Goal: Task Accomplishment & Management: Complete application form

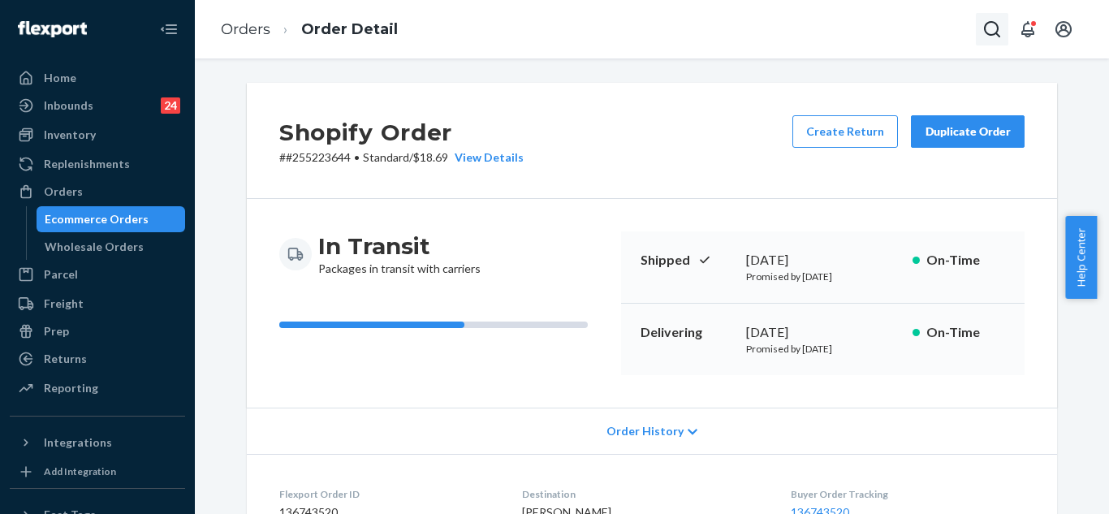
click at [998, 23] on icon "Open Search Box" at bounding box center [991, 28] width 19 height 19
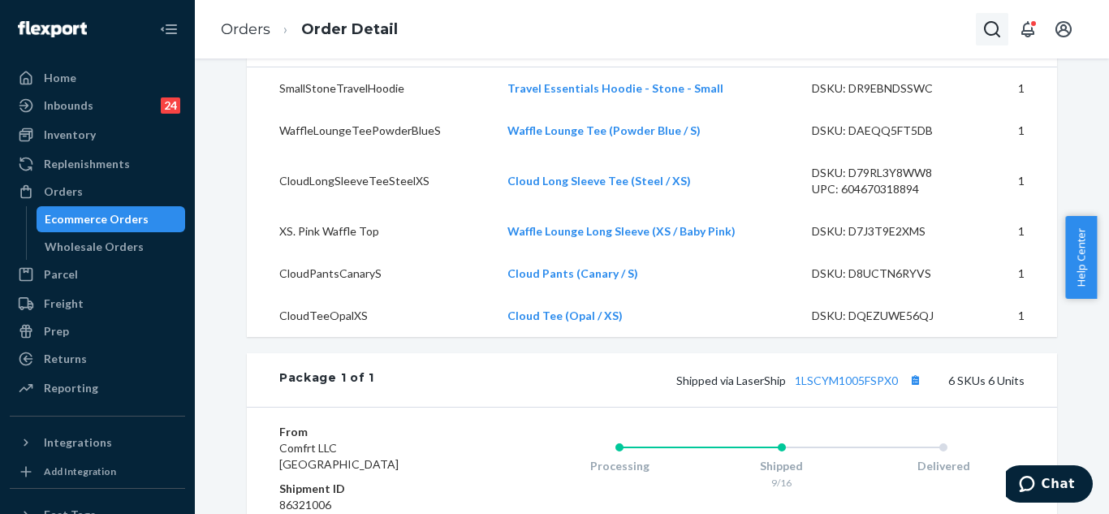
click at [987, 30] on icon "Open Search Box" at bounding box center [991, 28] width 19 height 19
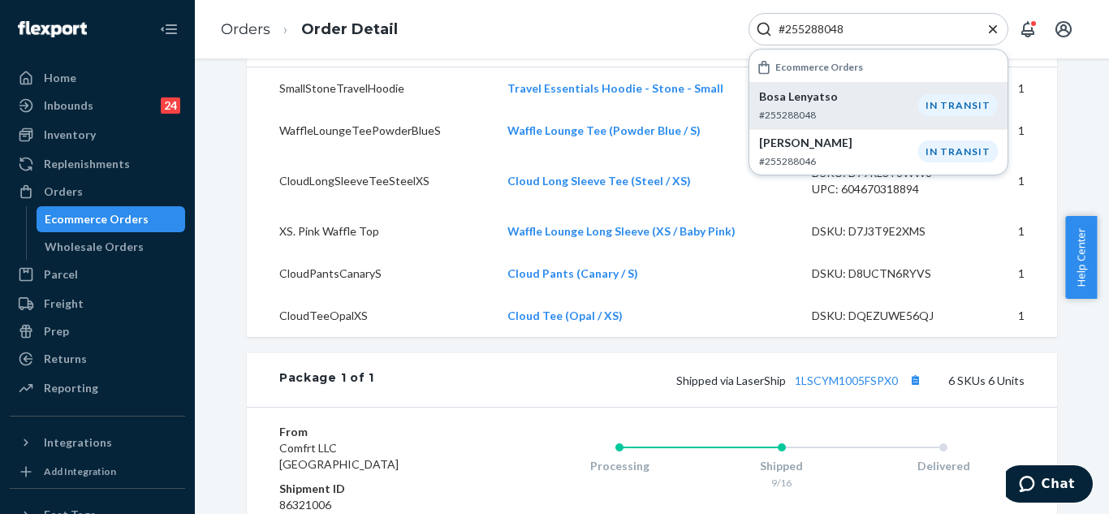
type input "#255288048"
click at [817, 96] on p "Bosa Lenyatso" at bounding box center [838, 96] width 159 height 16
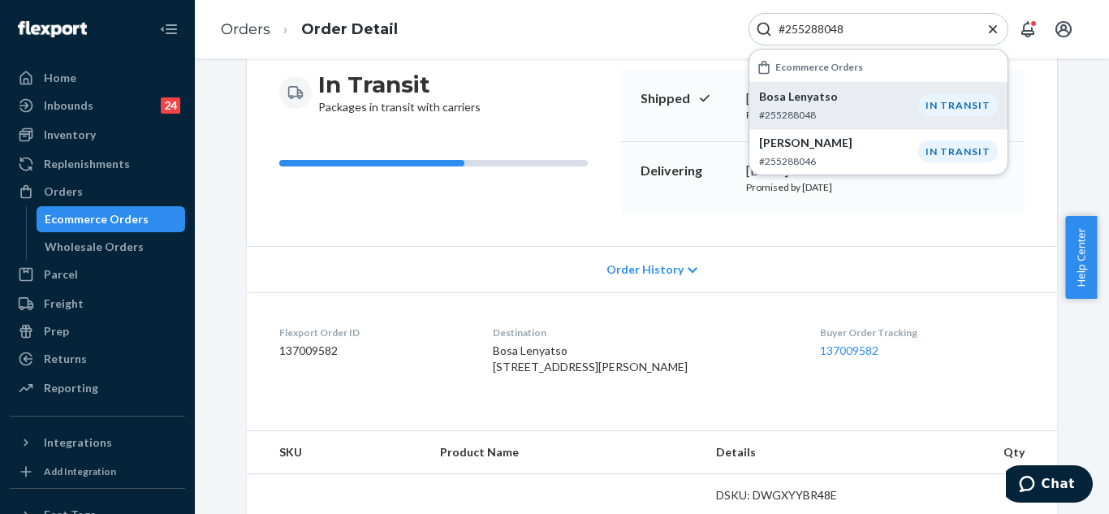
scroll to position [162, 0]
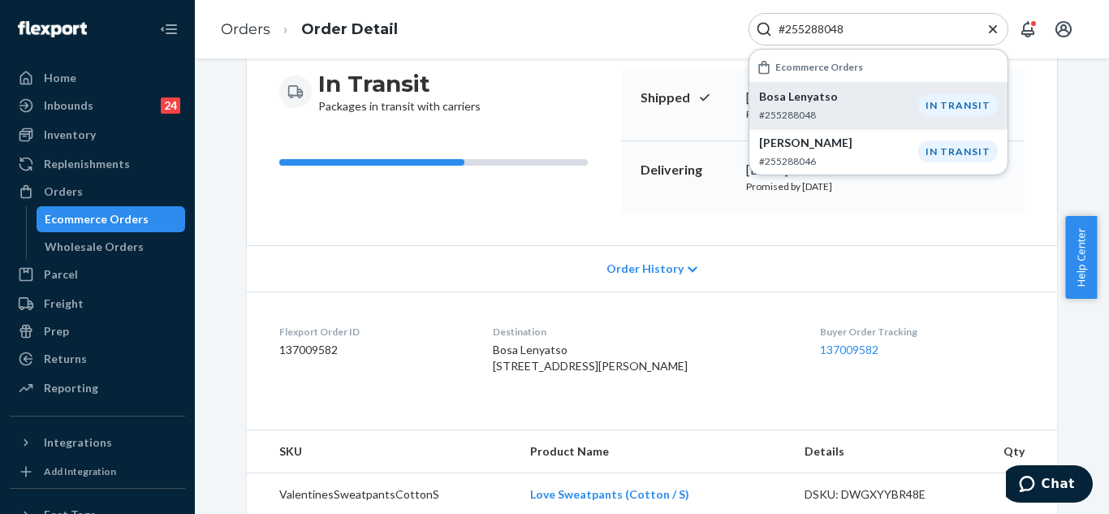
click at [834, 104] on p "Bosa Lenyatso" at bounding box center [838, 96] width 159 height 16
click at [993, 28] on icon "Close Search" at bounding box center [993, 28] width 8 height 8
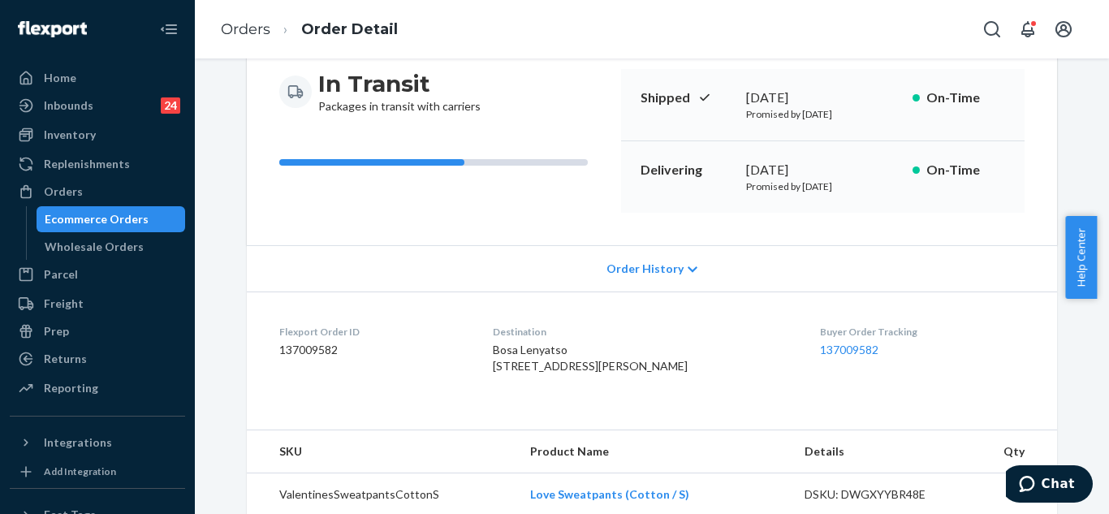
click at [993, 28] on icon "Open Search Box" at bounding box center [991, 28] width 19 height 19
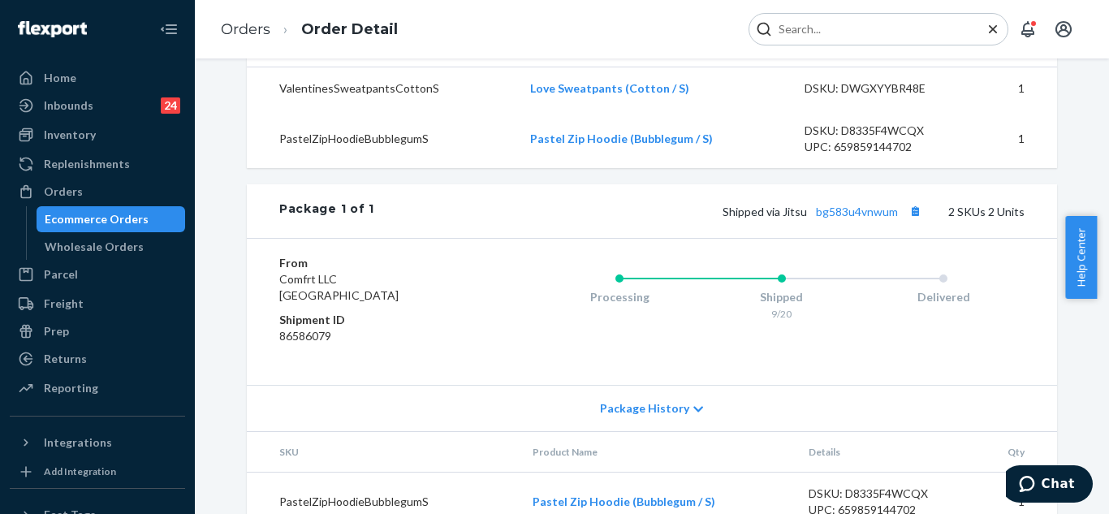
scroll to position [679, 0]
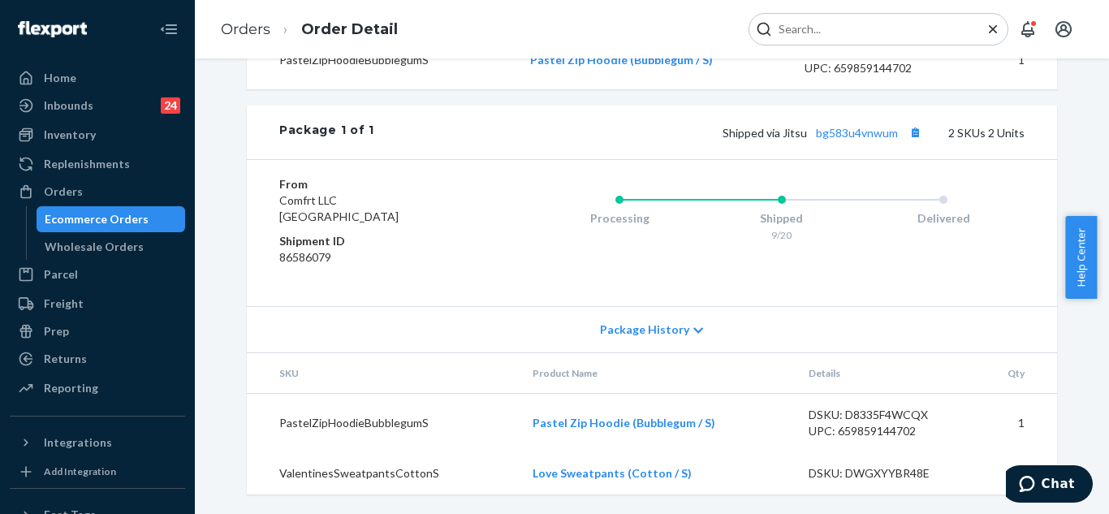
click at [673, 332] on span "Package History" at bounding box center [644, 329] width 89 height 16
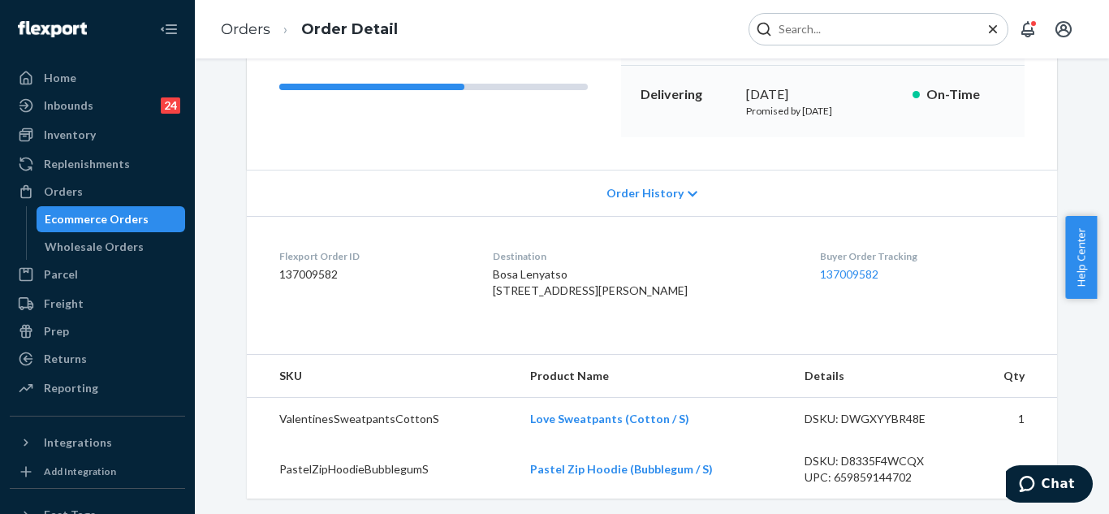
scroll to position [355, 0]
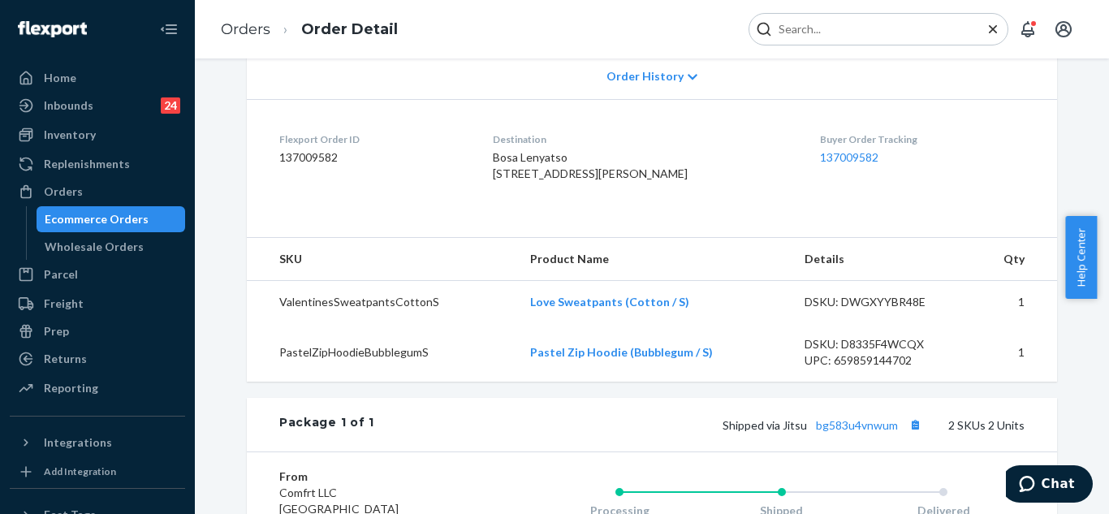
click at [616, 74] on span "Order History" at bounding box center [644, 76] width 77 height 16
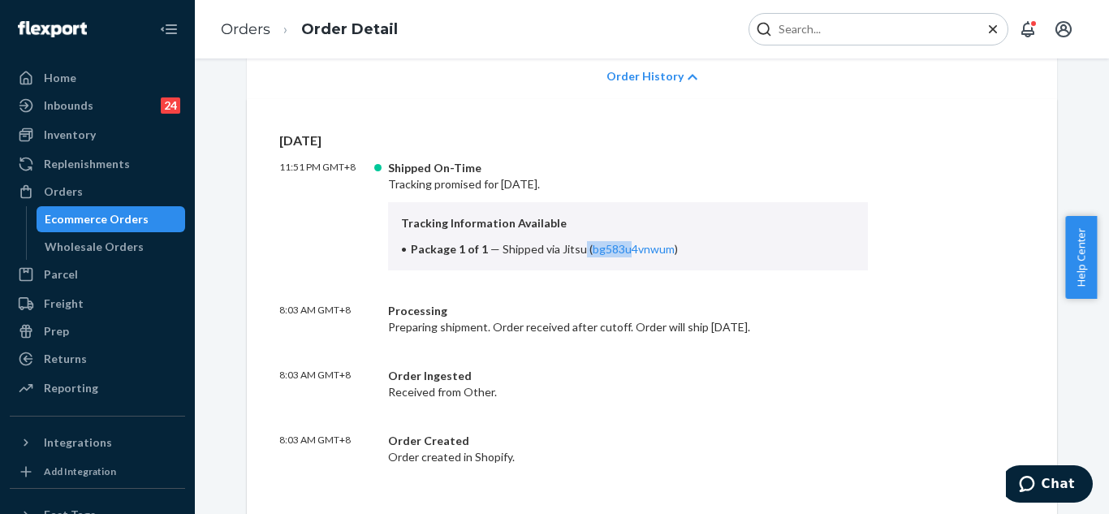
drag, startPoint x: 571, startPoint y: 249, endPoint x: 620, endPoint y: 265, distance: 51.1
click at [619, 252] on span "Shipped via Jitsu ( bg583u4vnwum )" at bounding box center [589, 249] width 175 height 14
click at [625, 277] on div "[DATE] 11:51 PM GMT+8 Shipped On-Time Tracking promised for [DATE]. Tracking In…" at bounding box center [651, 298] width 745 height 334
drag, startPoint x: 579, startPoint y: 248, endPoint x: 660, endPoint y: 245, distance: 81.2
click at [660, 245] on span "Shipped via Jitsu ( bg583u4vnwum )" at bounding box center [589, 249] width 175 height 14
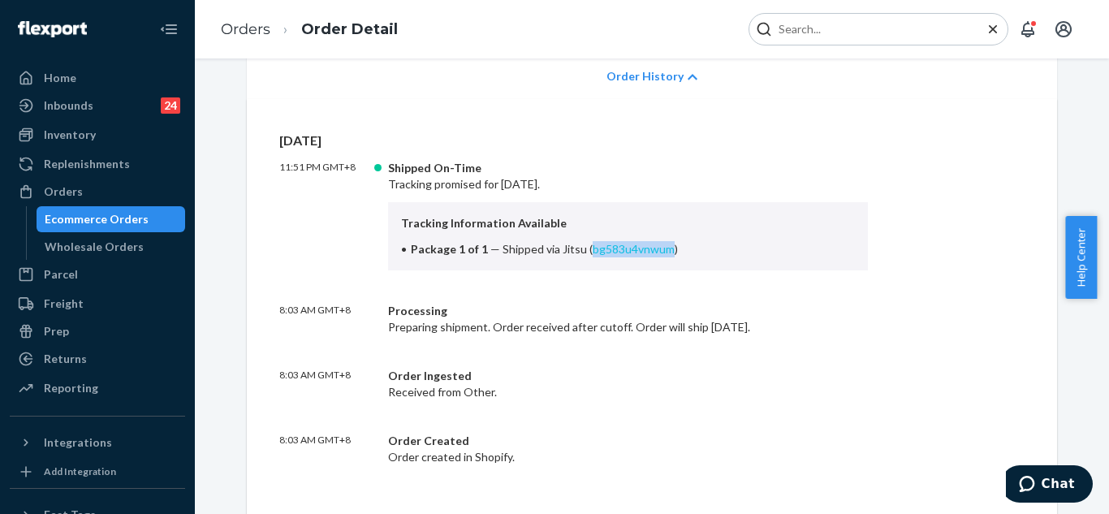
copy link "bg583u4vnwum"
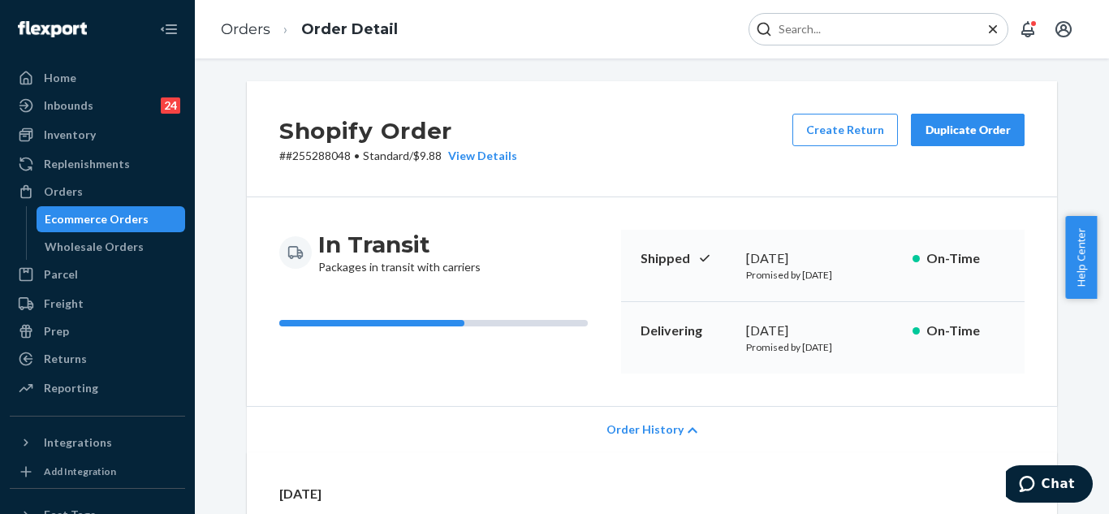
scroll to position [0, 0]
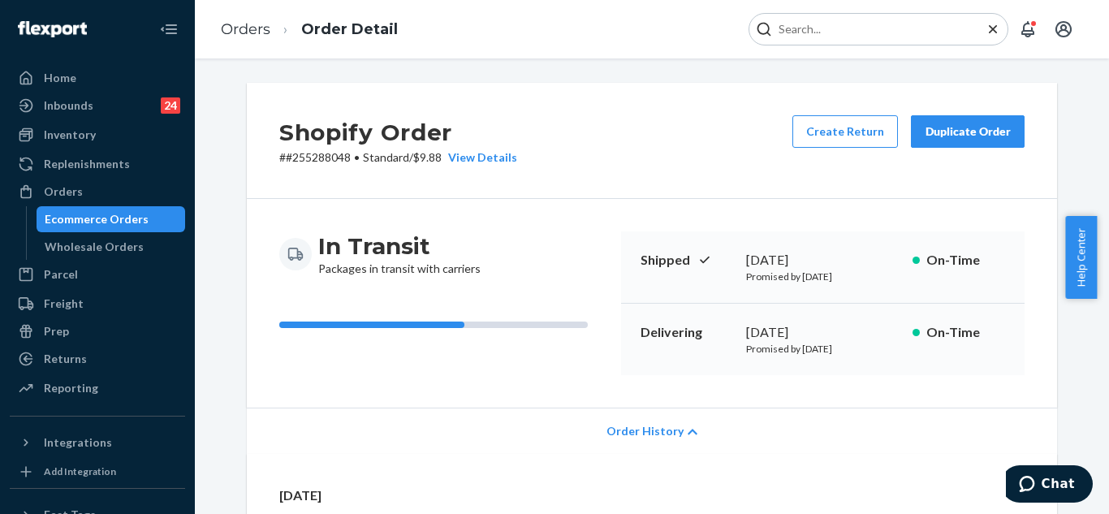
click at [810, 30] on input "Search Input" at bounding box center [872, 29] width 200 height 16
paste input "#255146873"
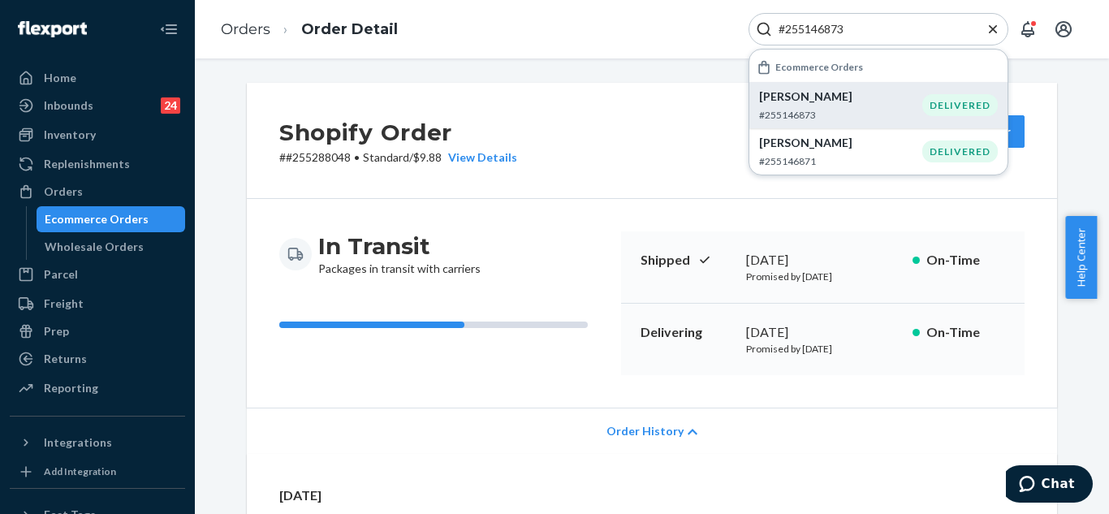
type input "#255146873"
click at [800, 98] on p "[PERSON_NAME]" at bounding box center [840, 96] width 163 height 16
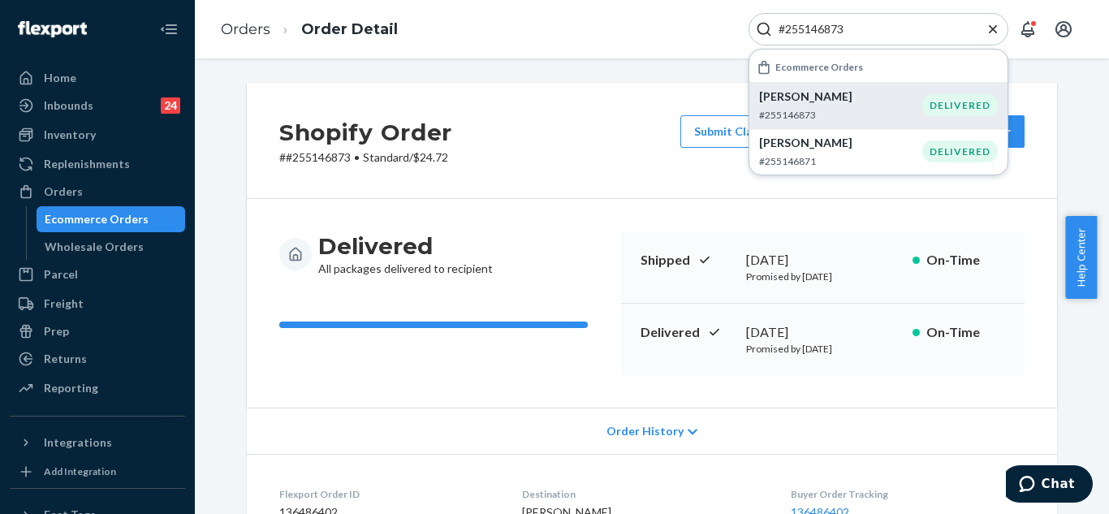
click at [989, 32] on icon "Close Search" at bounding box center [993, 28] width 8 height 8
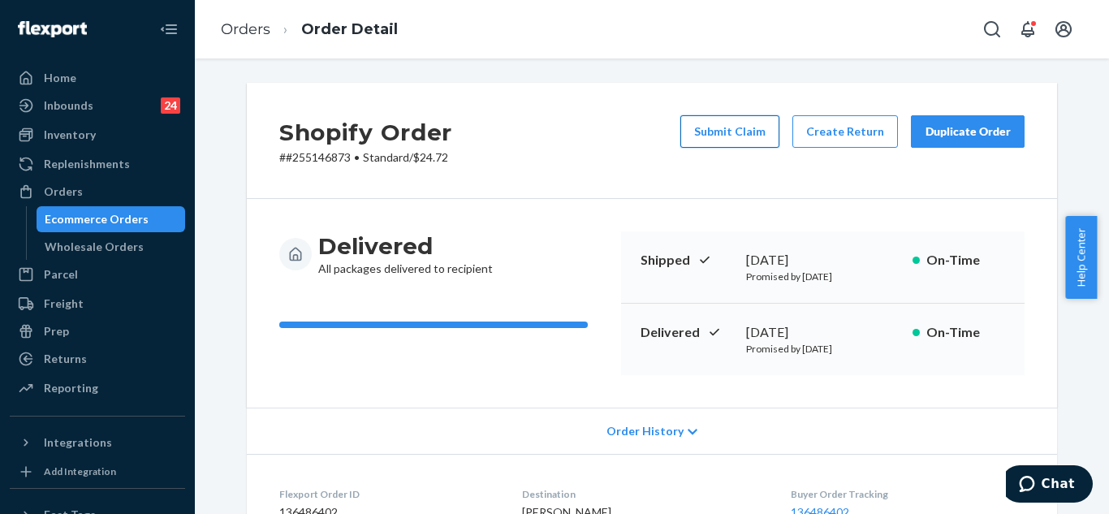
click at [712, 140] on button "Submit Claim" at bounding box center [729, 131] width 99 height 32
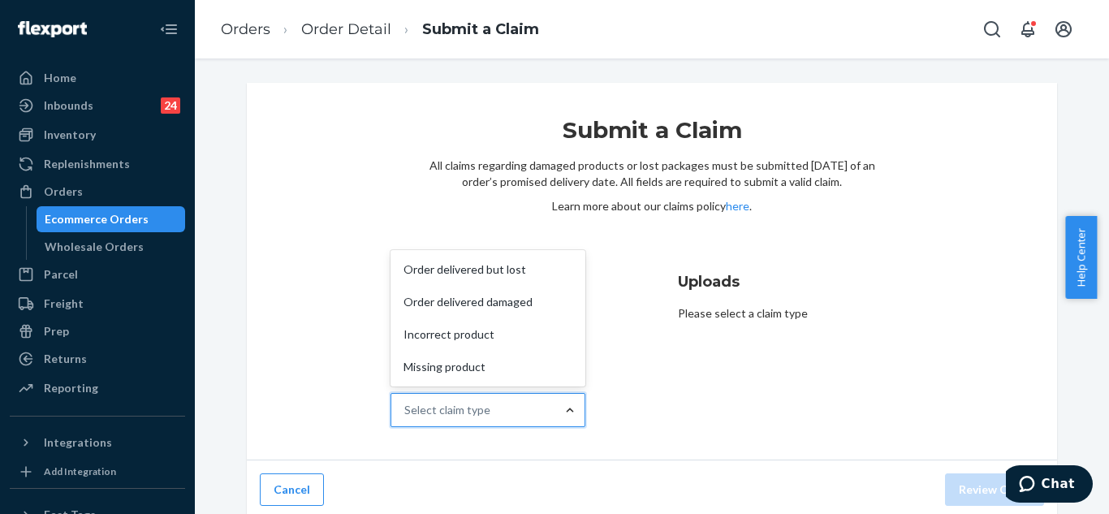
click at [555, 412] on div at bounding box center [569, 410] width 29 height 16
click at [406, 412] on input "Why are you submitting a claim? option Order delivered but lost focused, 1 of 4…" at bounding box center [405, 410] width 2 height 16
click at [523, 335] on div "Incorrect product" at bounding box center [488, 334] width 188 height 32
click at [406, 402] on input "Why are you submitting a claim? option Incorrect product focused, 3 of 4. 4 res…" at bounding box center [405, 410] width 2 height 16
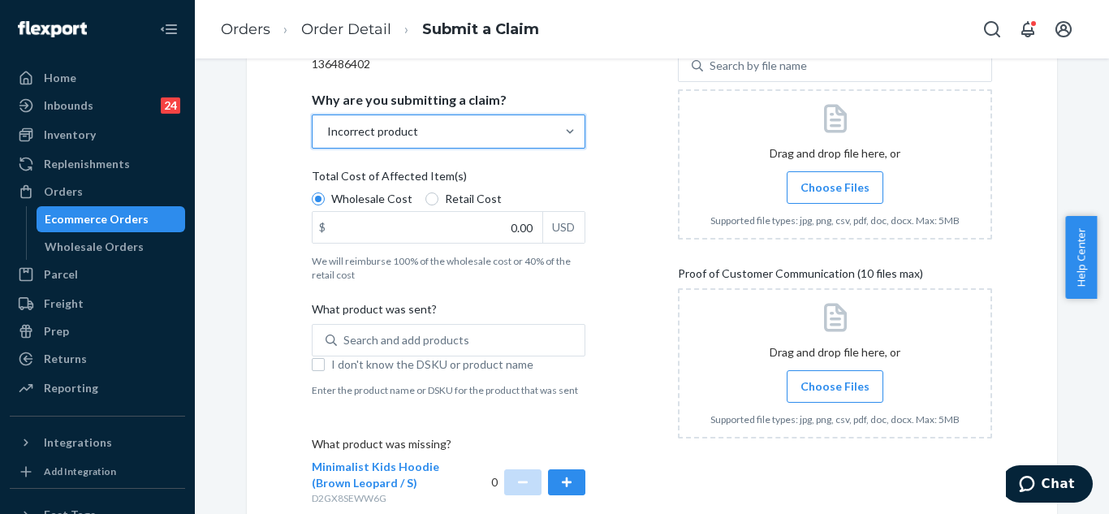
scroll to position [243, 0]
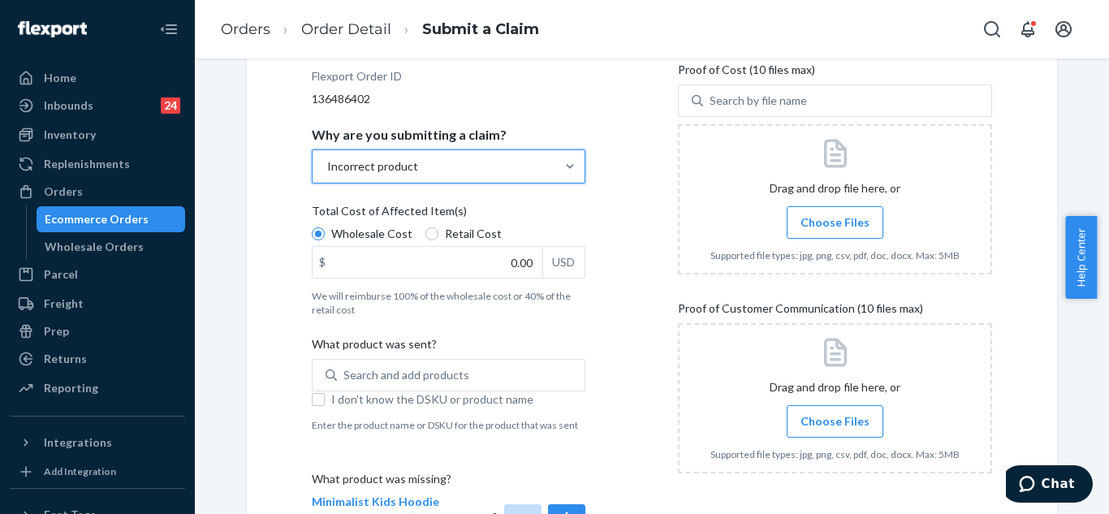
click at [837, 416] on span "Choose Files" at bounding box center [834, 421] width 69 height 16
click at [835, 416] on input "Choose Files" at bounding box center [834, 421] width 1 height 18
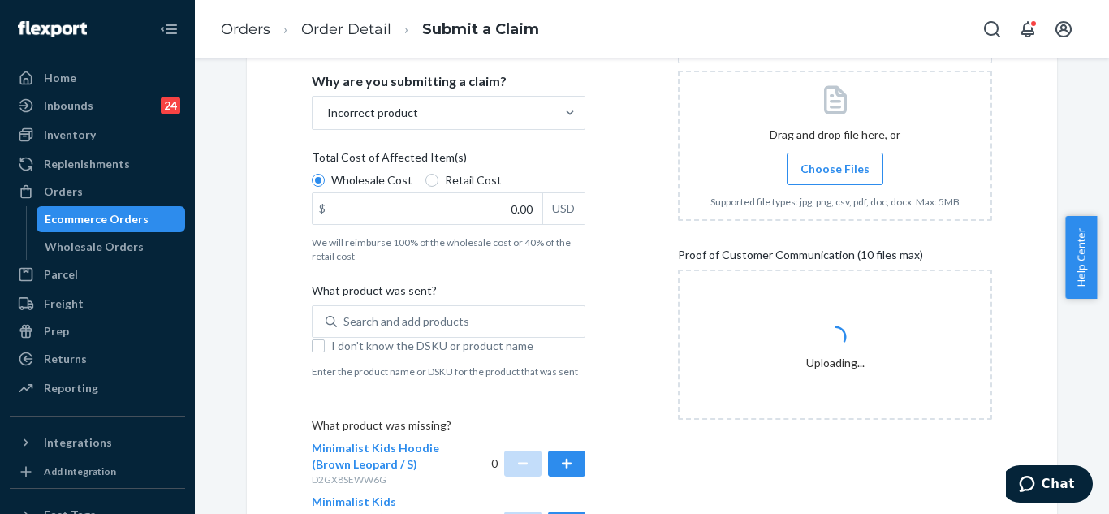
scroll to position [325, 0]
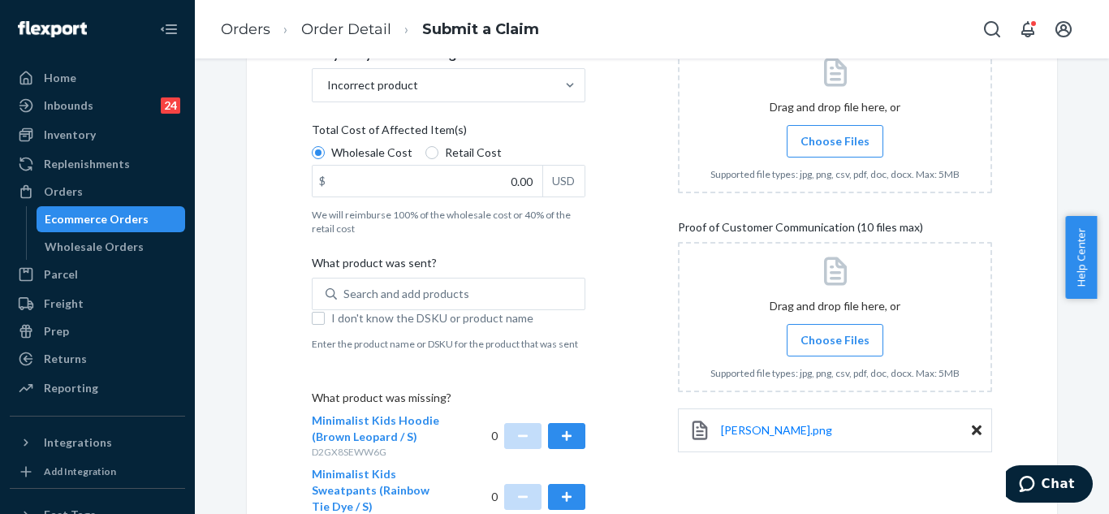
click at [834, 334] on span "Choose Files" at bounding box center [834, 340] width 69 height 16
click at [834, 334] on input "Choose Files" at bounding box center [834, 340] width 1 height 18
click at [827, 343] on span "Choose Files" at bounding box center [834, 340] width 69 height 16
click at [834, 343] on input "Choose Files" at bounding box center [834, 340] width 1 height 18
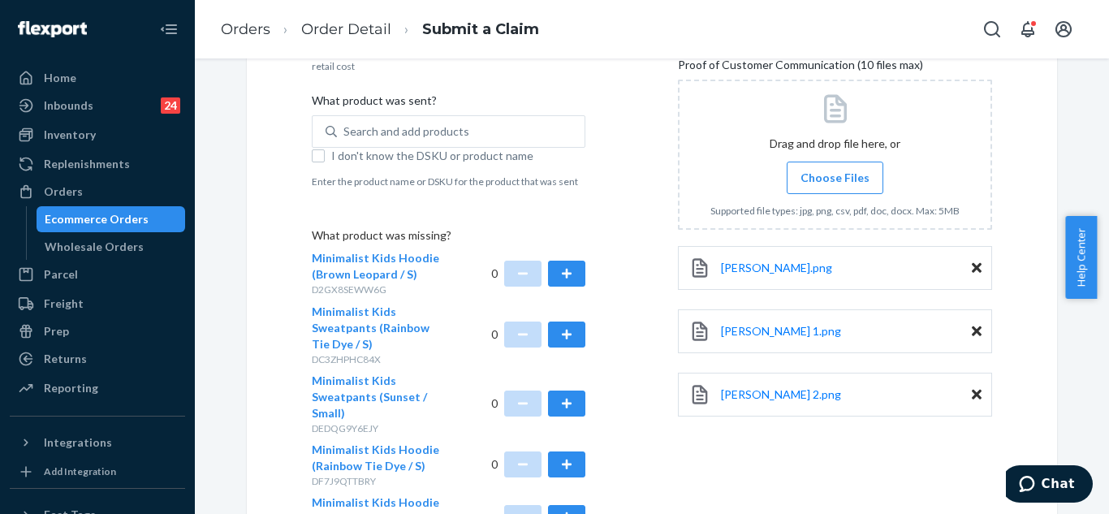
scroll to position [406, 0]
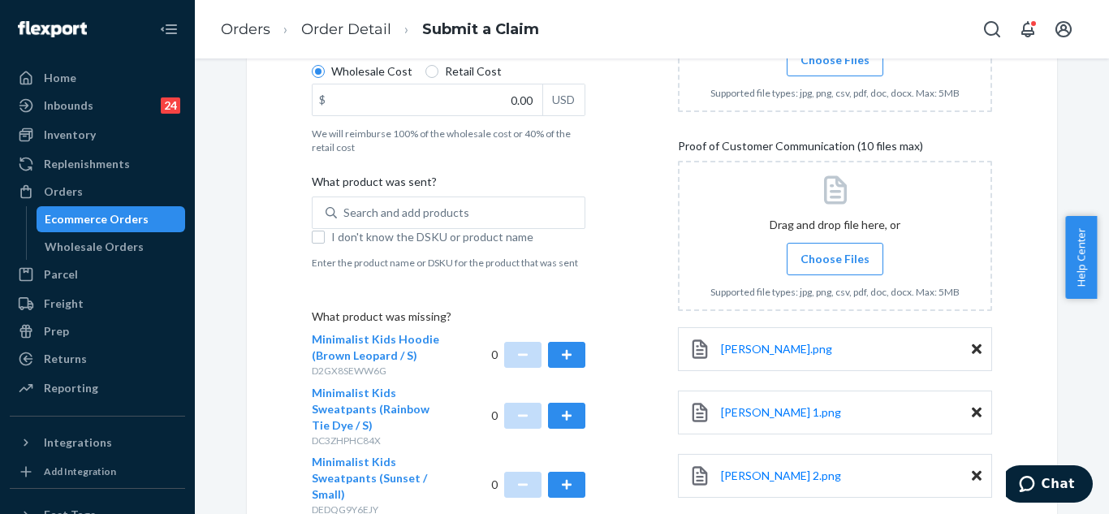
click at [801, 272] on label "Choose Files" at bounding box center [834, 259] width 97 height 32
click at [834, 268] on input "Choose Files" at bounding box center [834, 259] width 1 height 18
click at [821, 257] on span "Choose Files" at bounding box center [834, 259] width 69 height 16
click at [834, 257] on input "Choose Files" at bounding box center [834, 259] width 1 height 18
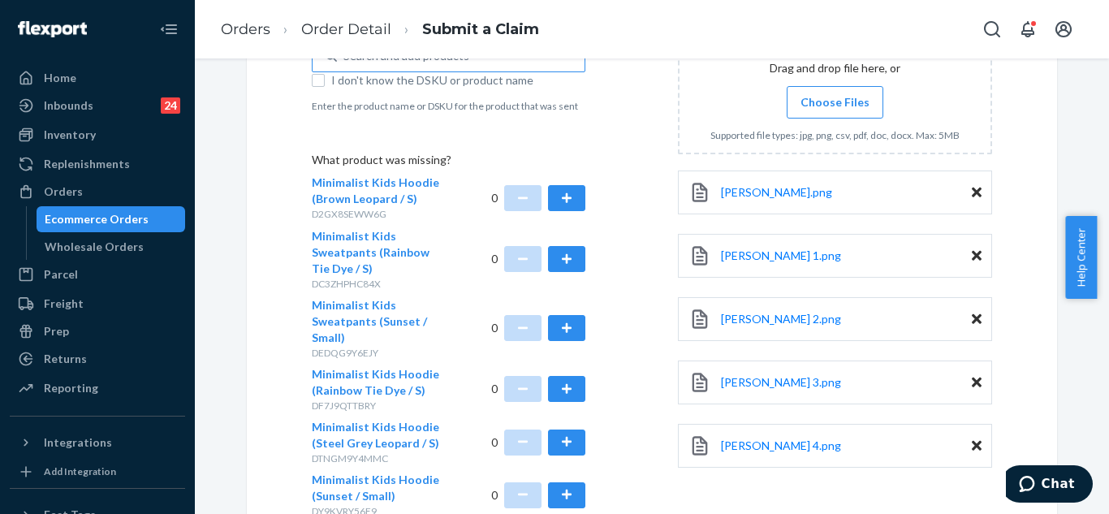
scroll to position [568, 0]
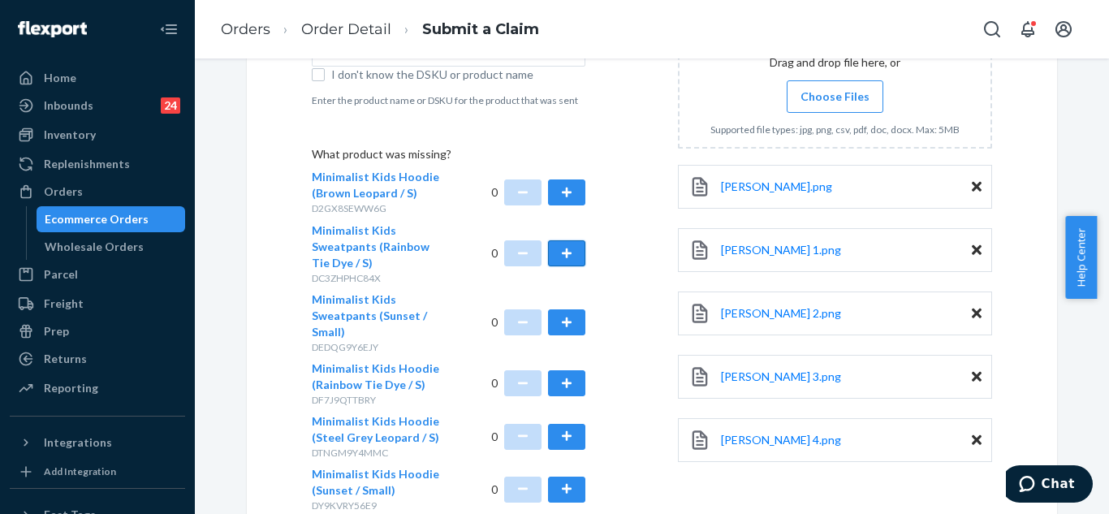
click at [566, 255] on button "button" at bounding box center [566, 253] width 37 height 26
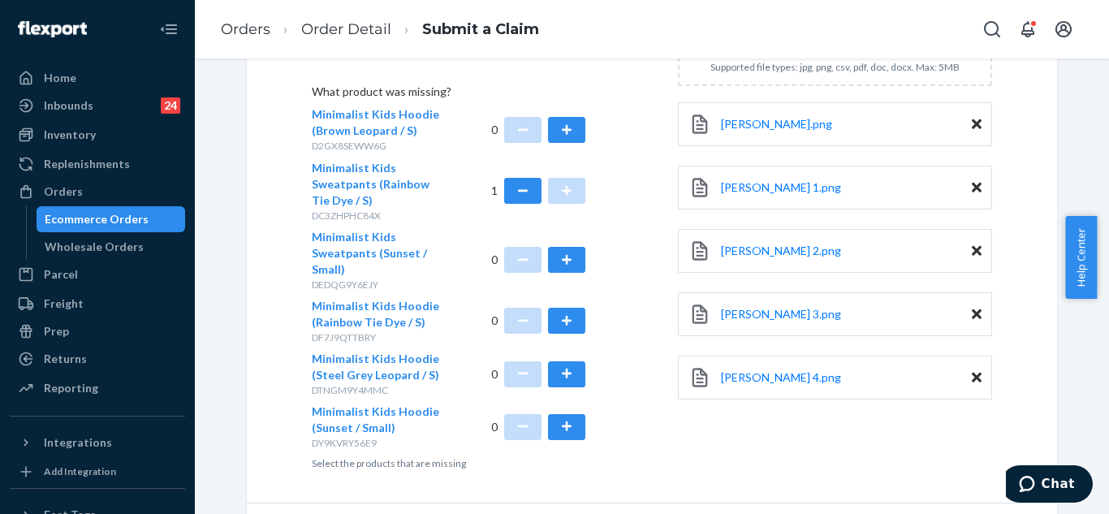
scroll to position [649, 0]
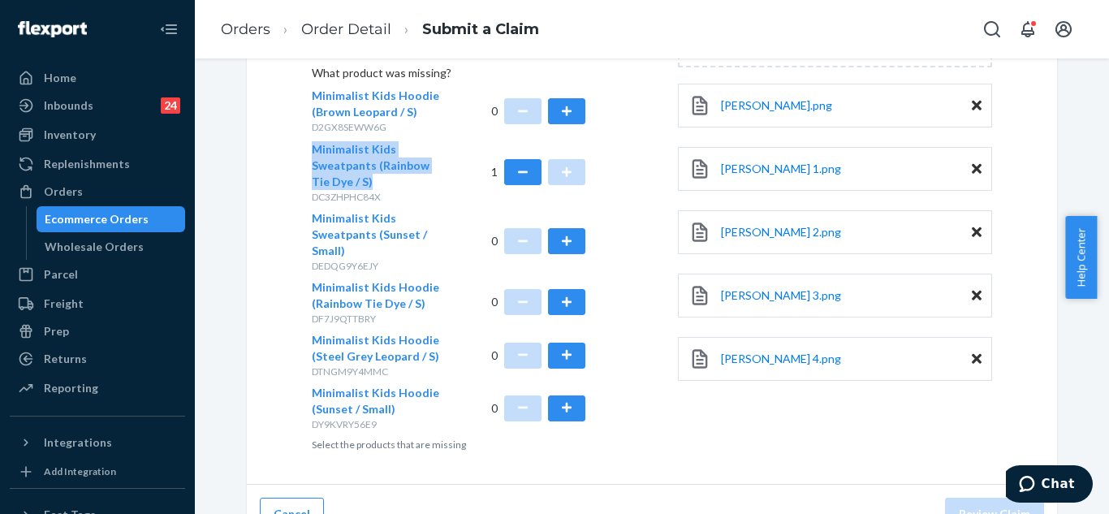
drag, startPoint x: 301, startPoint y: 148, endPoint x: 347, endPoint y: 178, distance: 54.5
copy span "Minimalist Kids Sweatpants (Rainbow Tie Dye / S)"
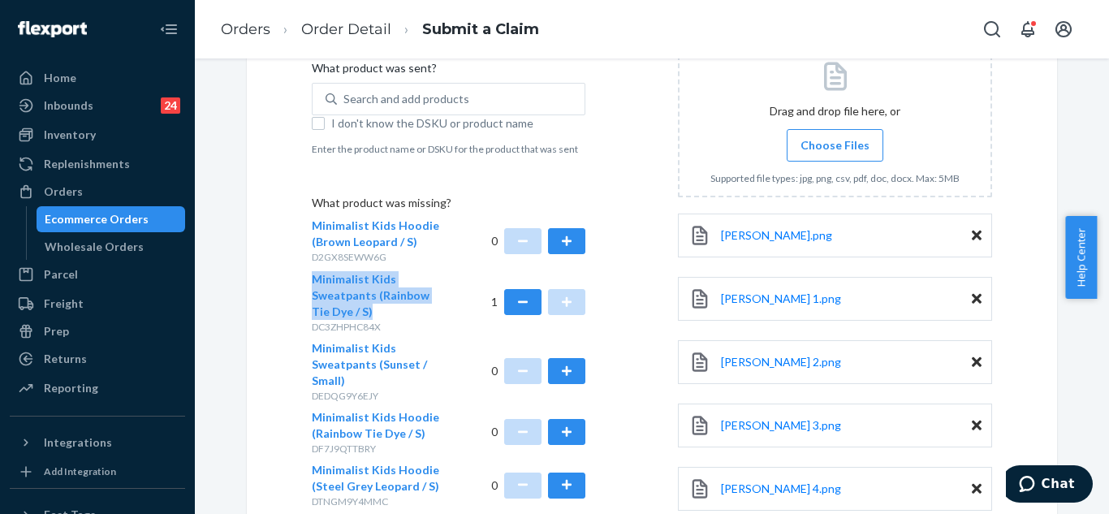
scroll to position [325, 0]
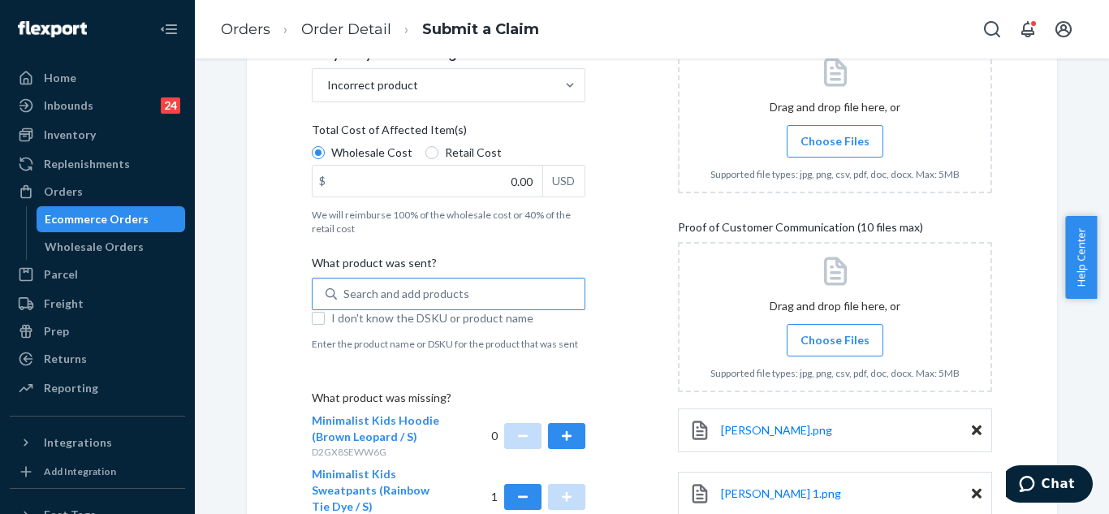
click at [430, 291] on div "Search and add products" at bounding box center [406, 294] width 126 height 16
click at [345, 291] on input "Search and add products" at bounding box center [344, 294] width 2 height 16
paste input "Minimalist Kids Sweatpants Rainbow Tie Dye / M"
type input "Minimalist Kids Sweatpants Rainbow Tie Dye / M"
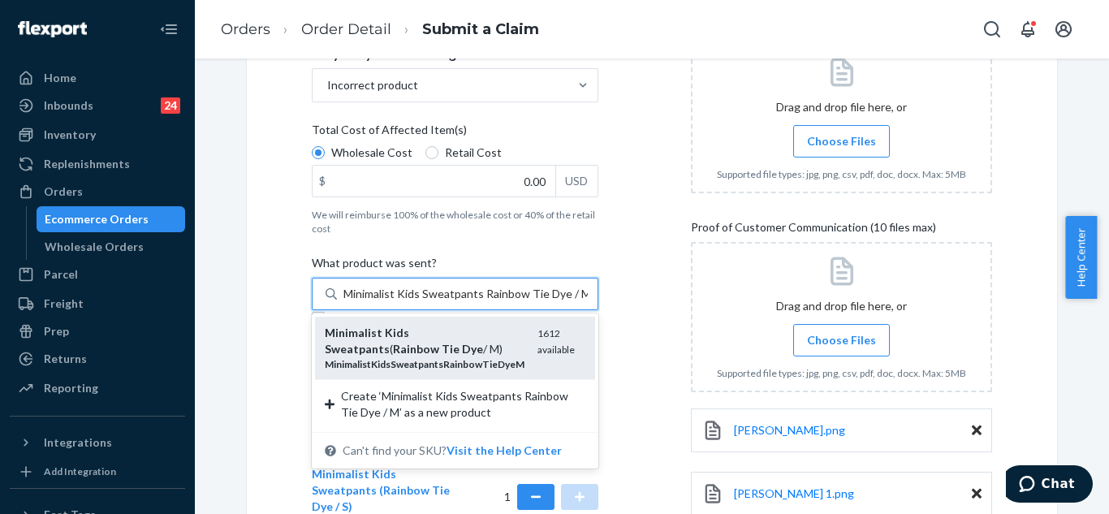
click at [390, 342] on em "Sweatpants" at bounding box center [357, 349] width 65 height 14
click at [446, 302] on input "Minimalist Kids Sweatpants Rainbow Tie Dye / M" at bounding box center [465, 294] width 244 height 16
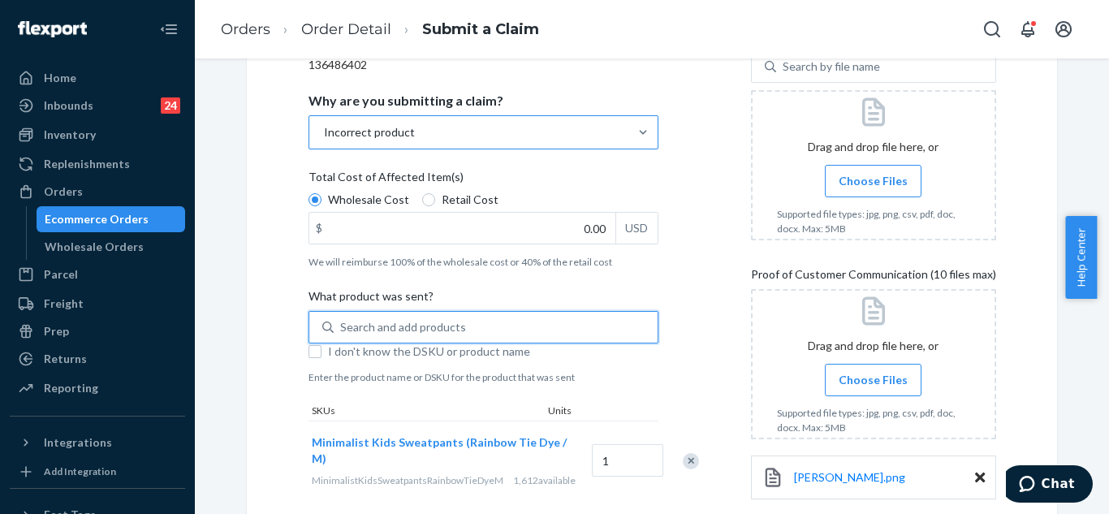
scroll to position [243, 0]
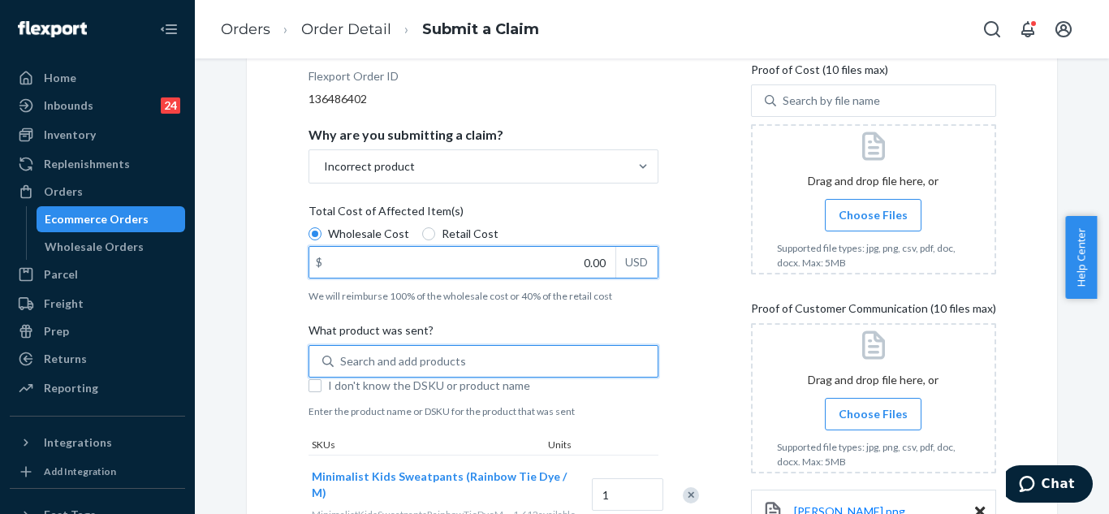
click at [556, 262] on input "0.00" at bounding box center [462, 262] width 306 height 31
type input "9.40"
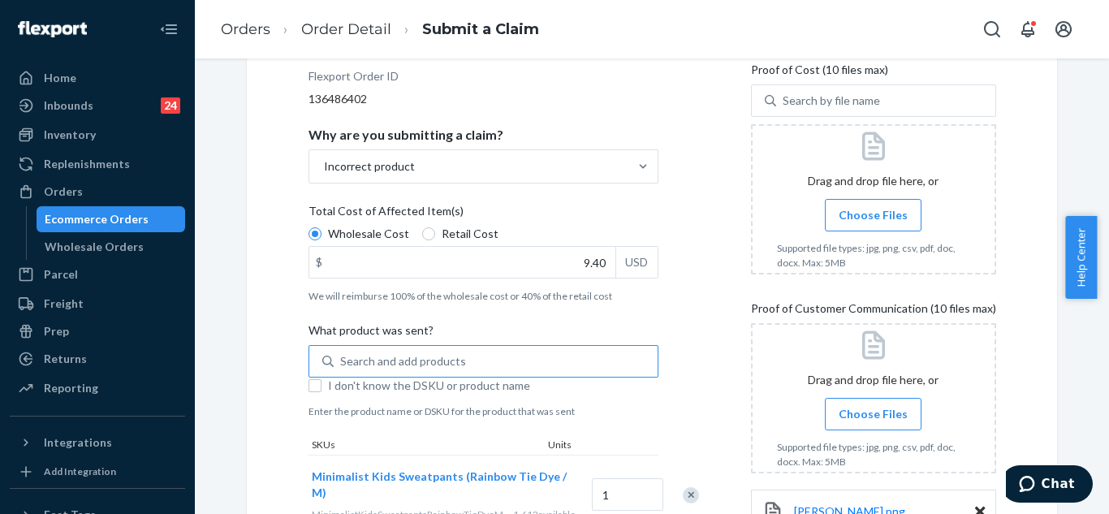
click at [868, 207] on span "Choose Files" at bounding box center [872, 215] width 69 height 16
click at [872, 207] on input "Choose Files" at bounding box center [872, 215] width 1 height 18
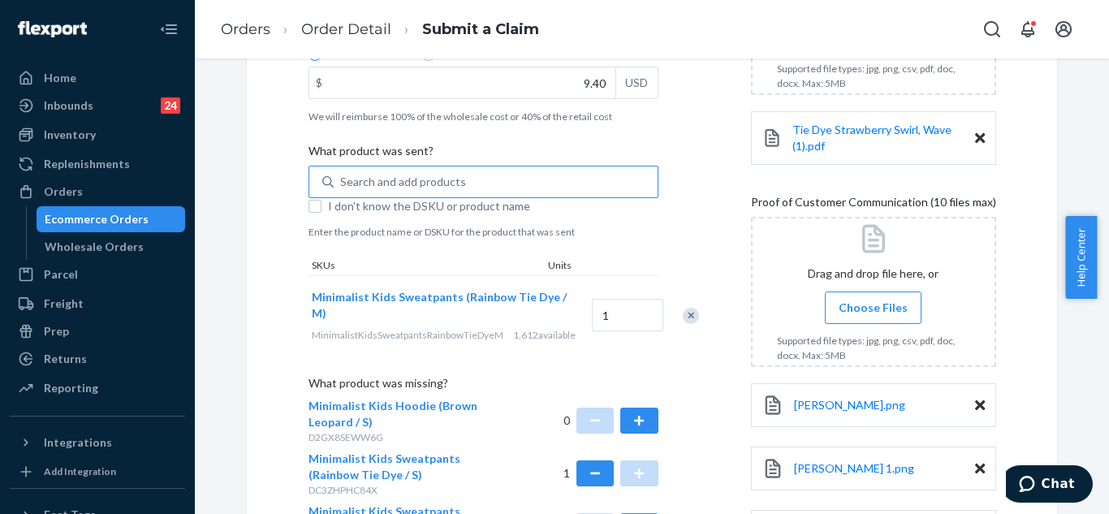
scroll to position [744, 0]
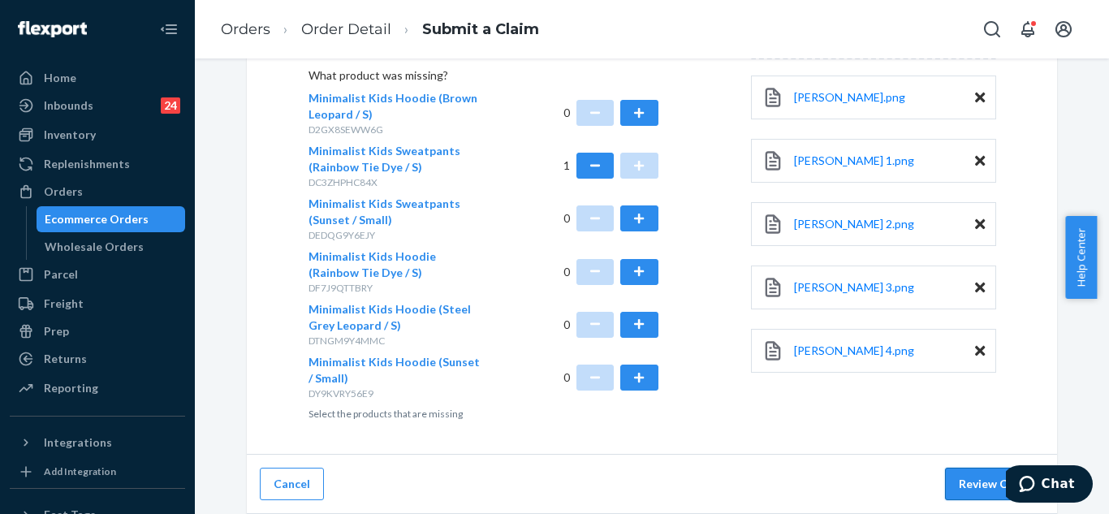
click at [956, 482] on button "Review Claim" at bounding box center [994, 483] width 99 height 32
click at [967, 485] on button "Review Claim" at bounding box center [994, 483] width 99 height 32
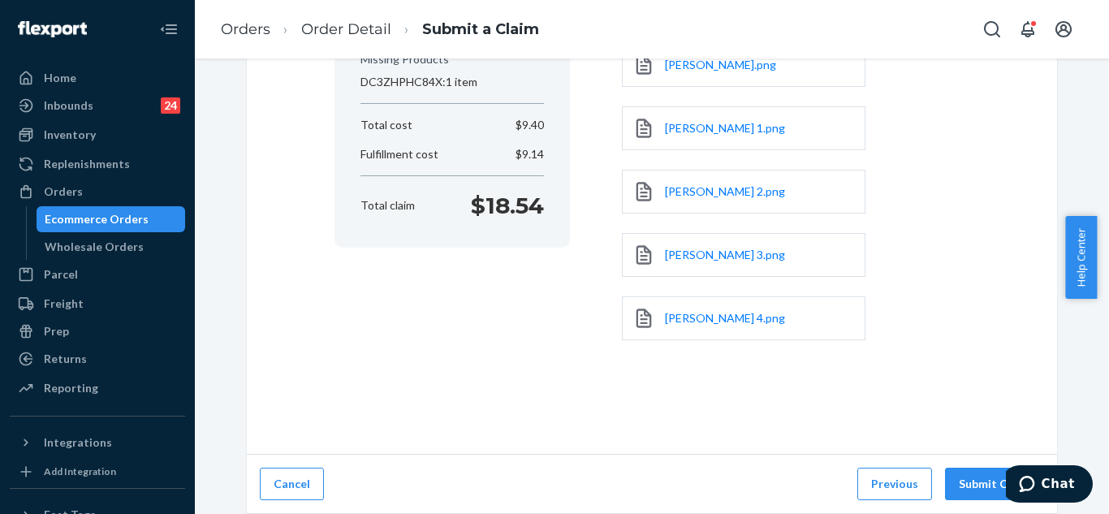
scroll to position [359, 0]
click at [968, 483] on button "Submit Claim" at bounding box center [994, 483] width 99 height 32
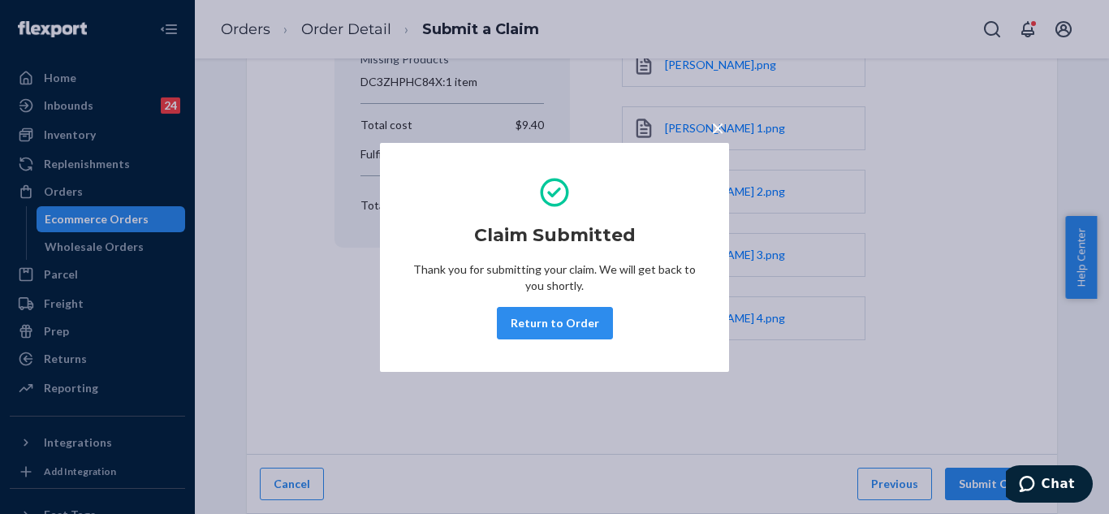
click at [554, 326] on button "Return to Order" at bounding box center [555, 323] width 116 height 32
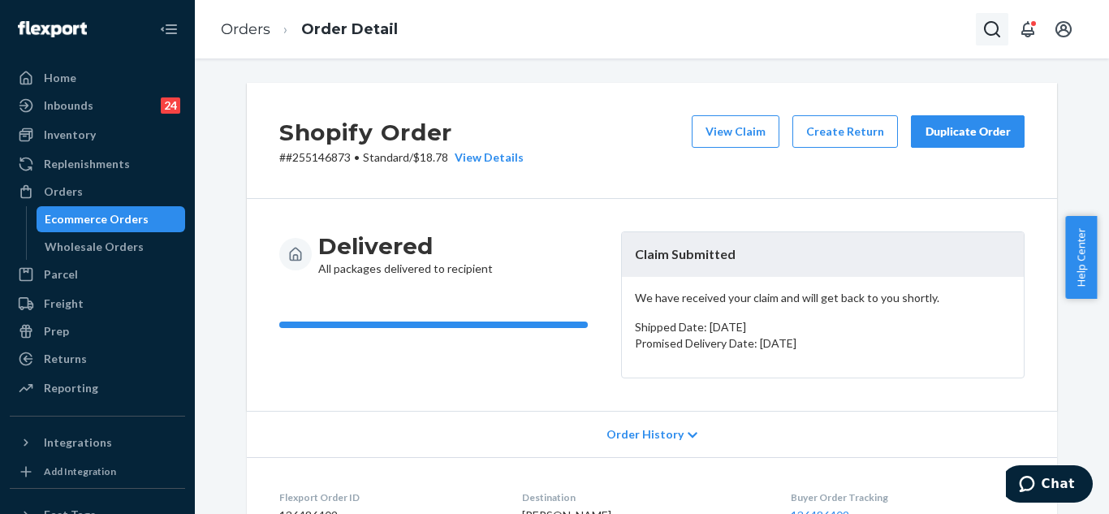
click at [988, 17] on button "Open Search Box" at bounding box center [992, 29] width 32 height 32
click at [816, 37] on input "Search Input" at bounding box center [872, 29] width 200 height 16
paste input "#255180225"
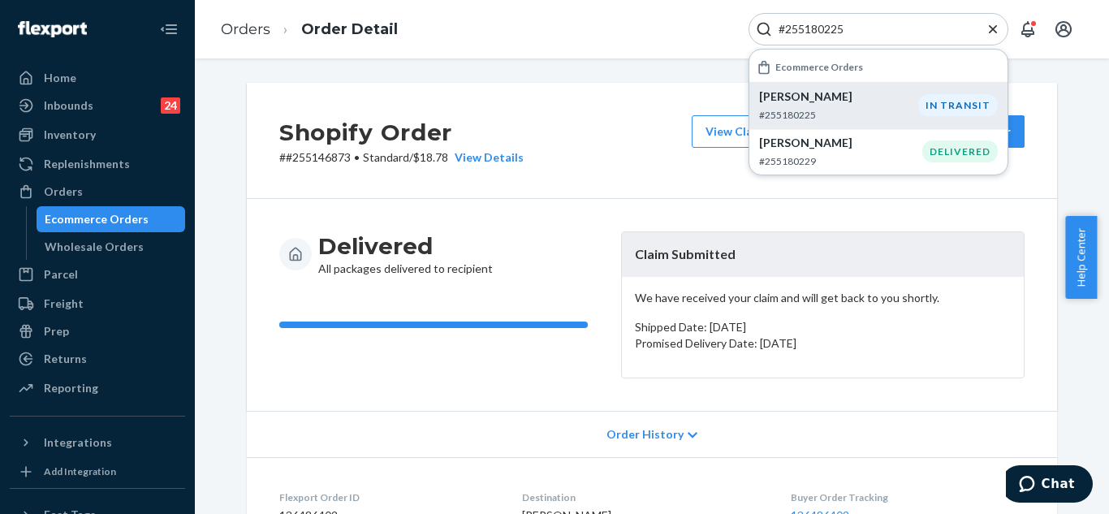
type input "#255180225"
click at [834, 106] on div "[PERSON_NAME] #255180225" at bounding box center [838, 104] width 159 height 33
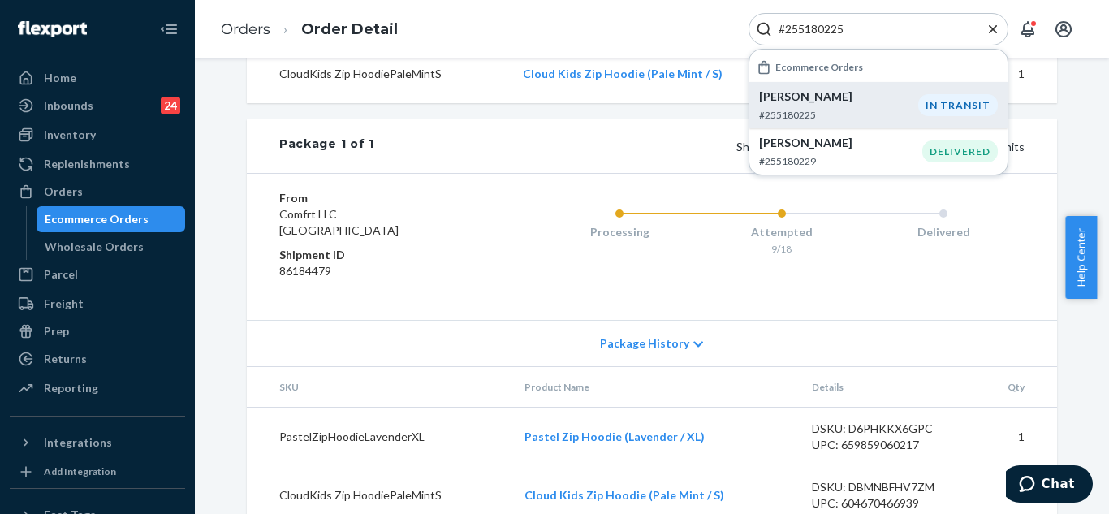
scroll to position [728, 0]
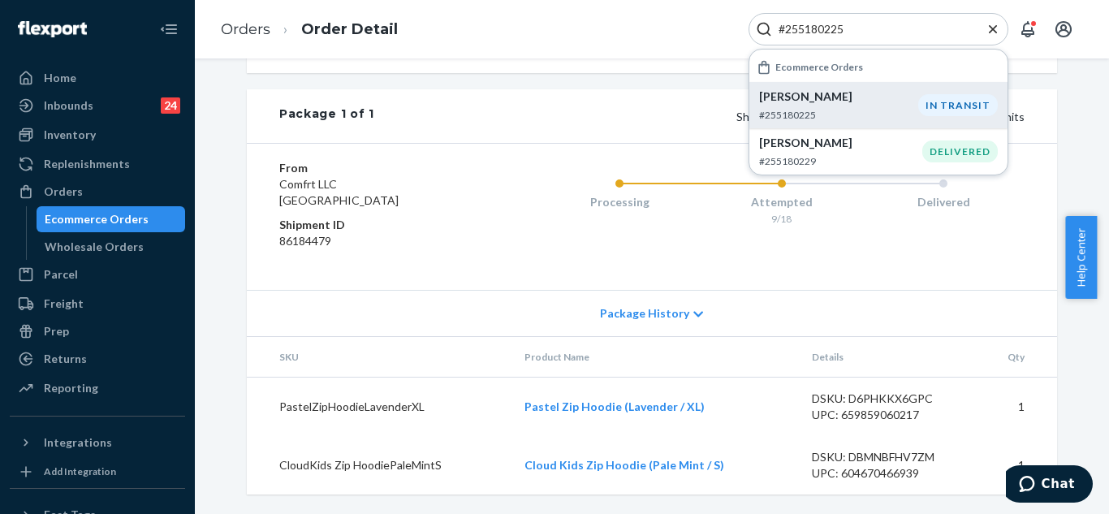
click at [668, 311] on span "Package History" at bounding box center [644, 313] width 89 height 16
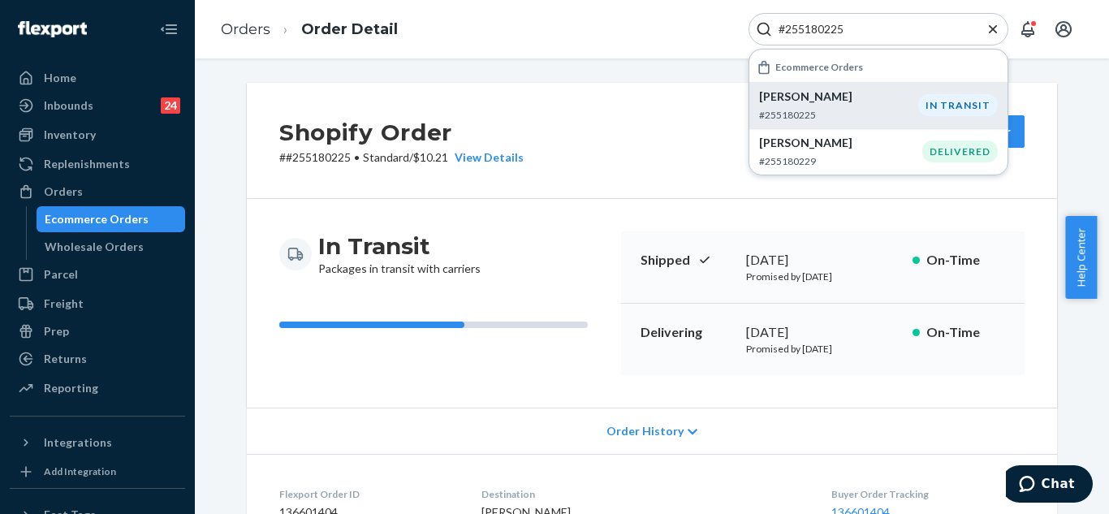
scroll to position [162, 0]
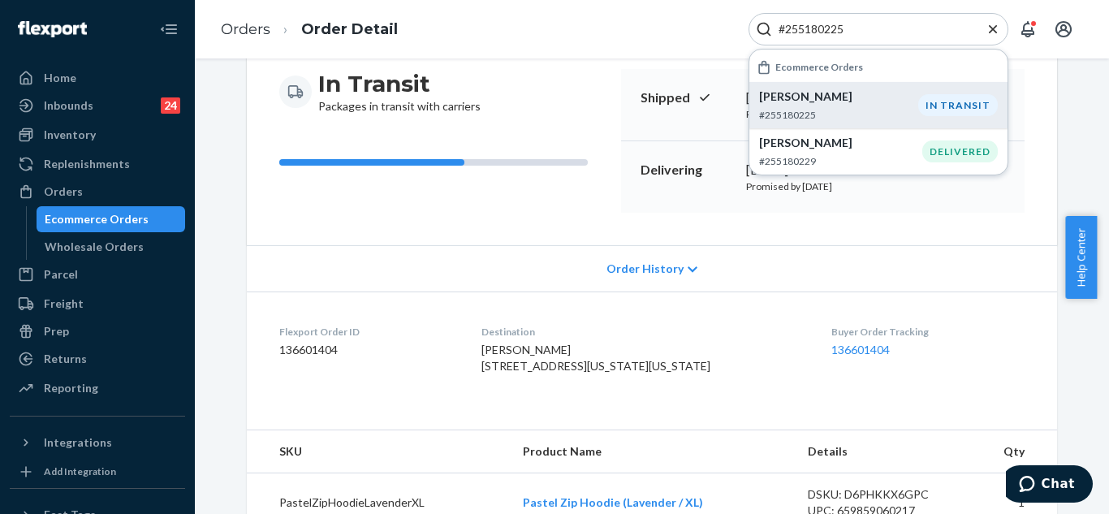
click at [666, 276] on span "Order History" at bounding box center [644, 269] width 77 height 16
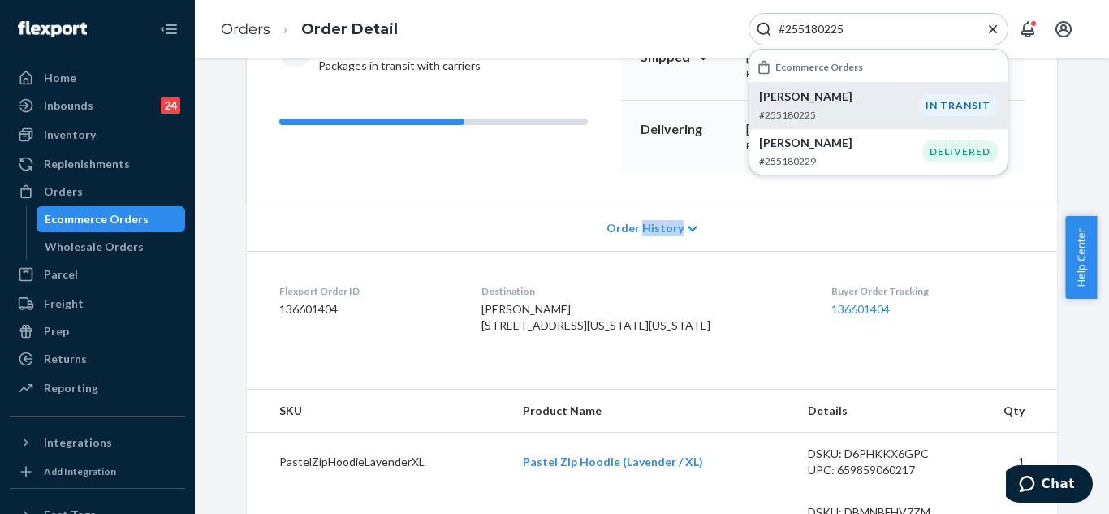
scroll to position [243, 0]
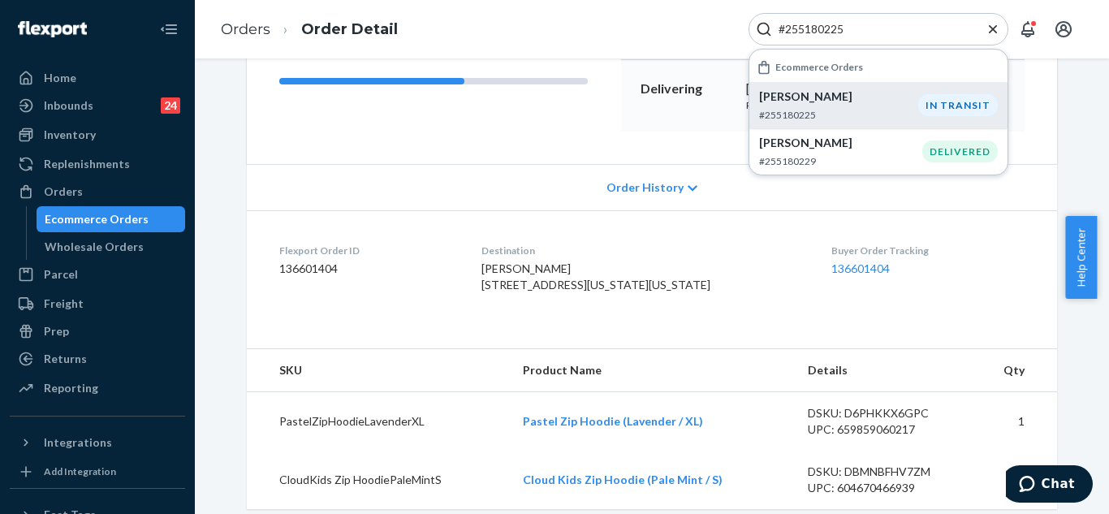
click at [687, 189] on icon at bounding box center [692, 188] width 10 height 6
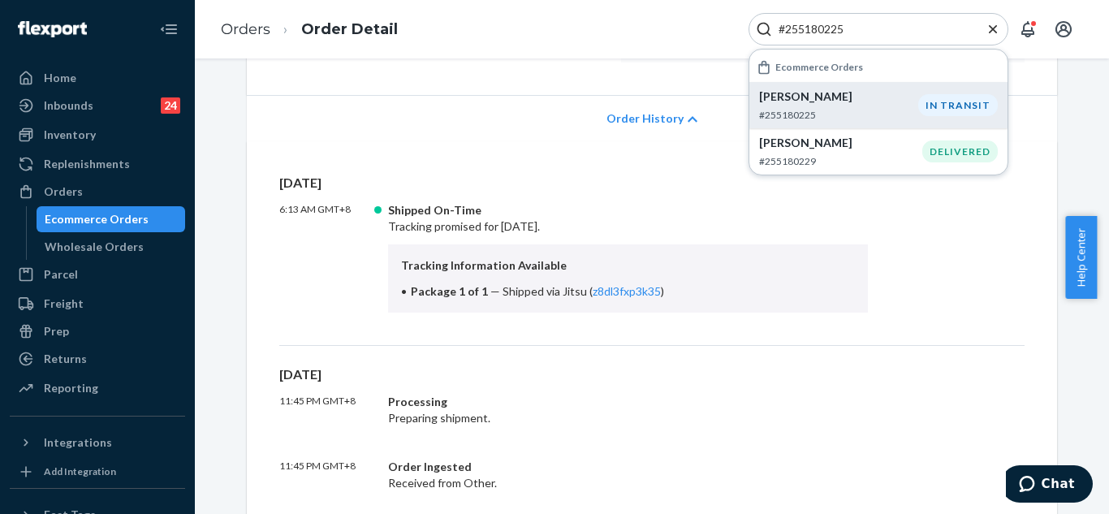
scroll to position [487, 0]
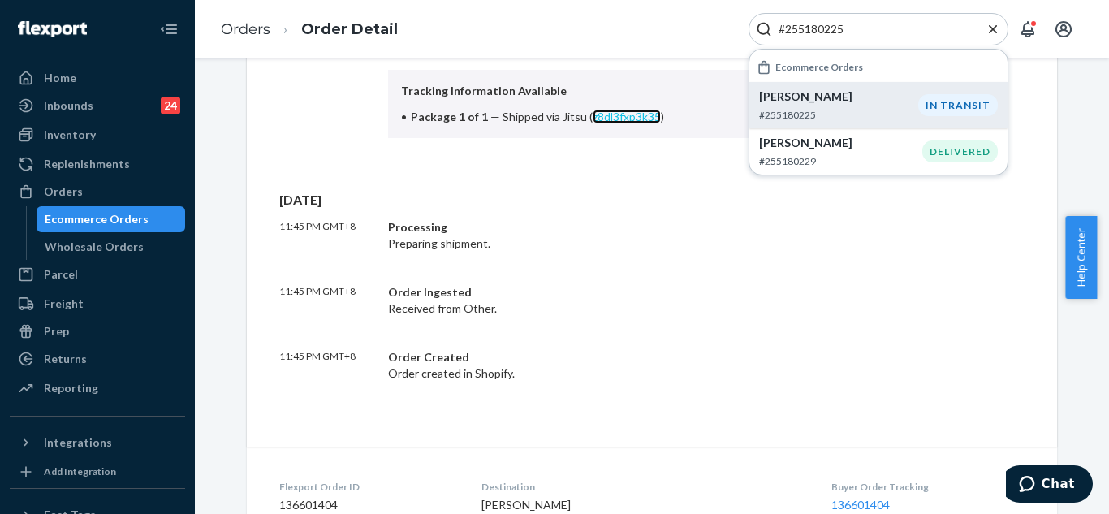
click at [620, 119] on link "z8dl3fxp3k35" at bounding box center [626, 117] width 68 height 14
click at [991, 31] on icon "Close Search" at bounding box center [993, 28] width 8 height 8
type input "#255165778"
click at [868, 106] on div "[PERSON_NAME] #255165778" at bounding box center [840, 104] width 163 height 33
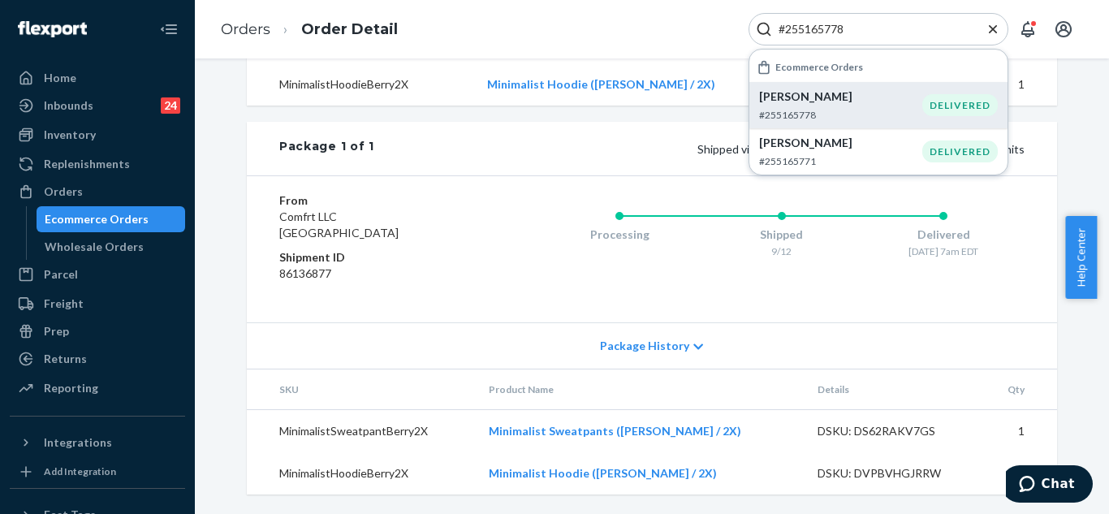
scroll to position [566, 0]
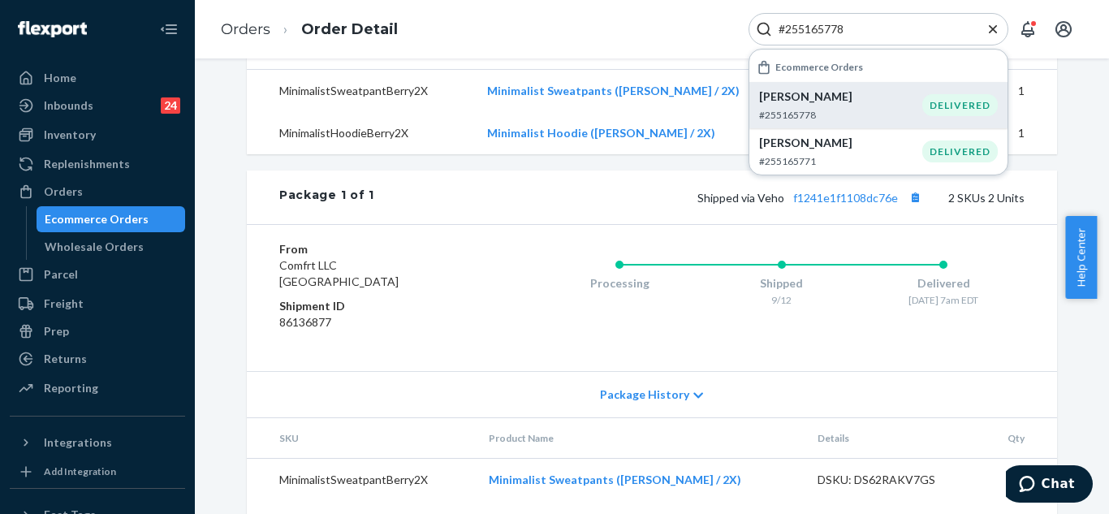
click at [993, 28] on icon "Close Search" at bounding box center [993, 28] width 8 height 8
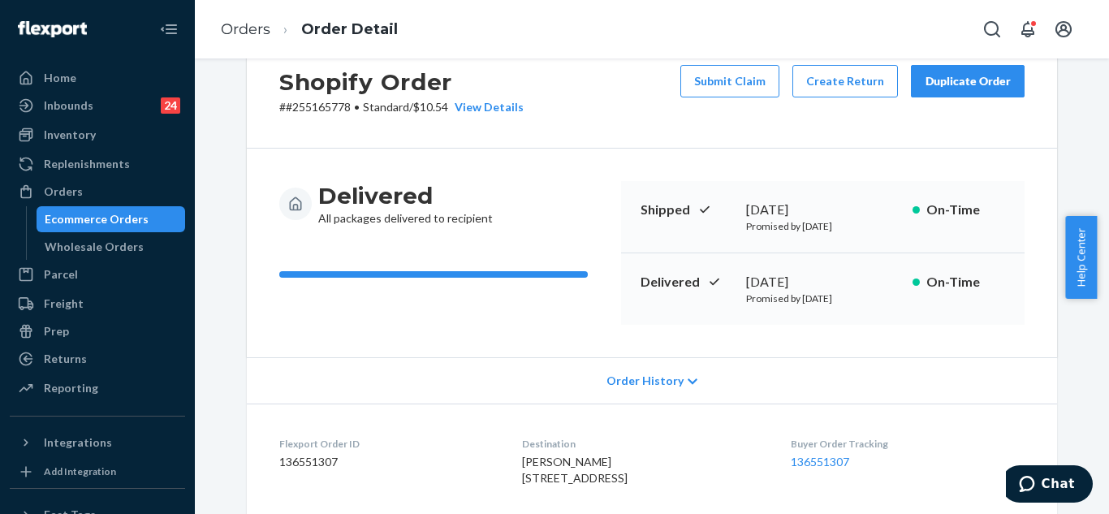
scroll to position [0, 0]
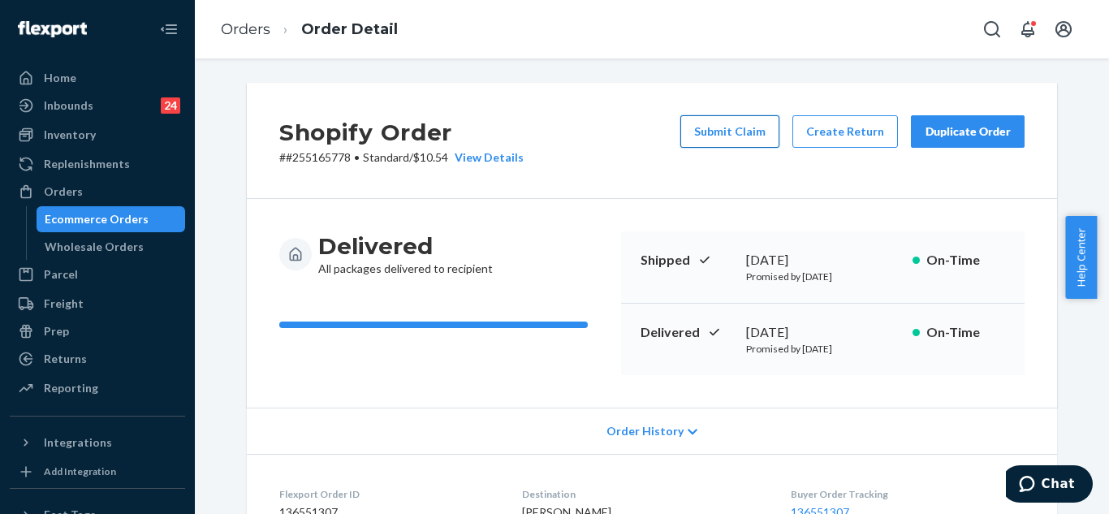
click at [734, 126] on button "Submit Claim" at bounding box center [729, 131] width 99 height 32
click at [734, 126] on div "Shopify Order # #255165778 • Standard / $10.54 View Details Submit Claim Create…" at bounding box center [652, 285] width 914 height 455
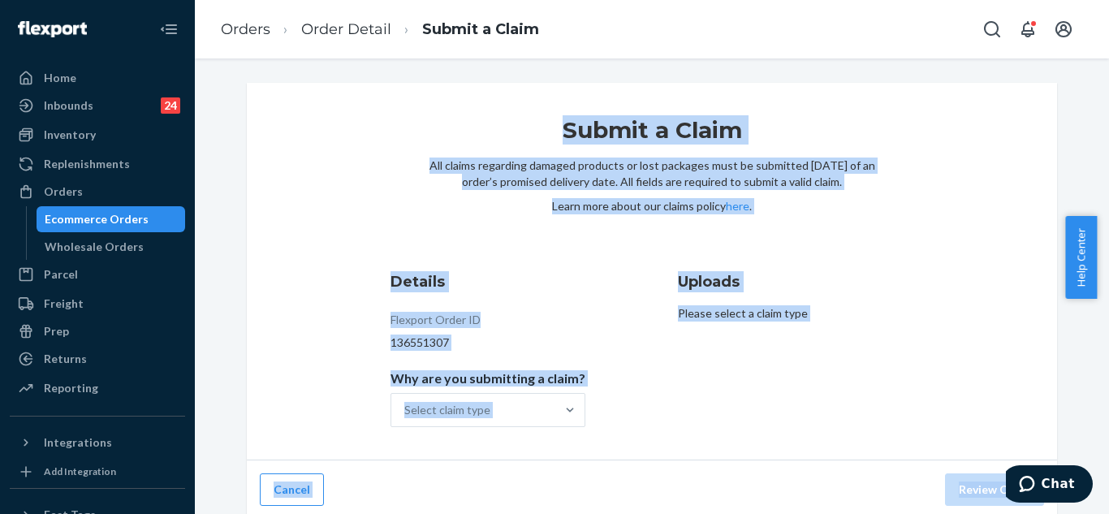
click at [612, 286] on div "Details Flexport Order ID 136551307 Why are you submitting a claim? Select clai…" at bounding box center [507, 348] width 235 height 175
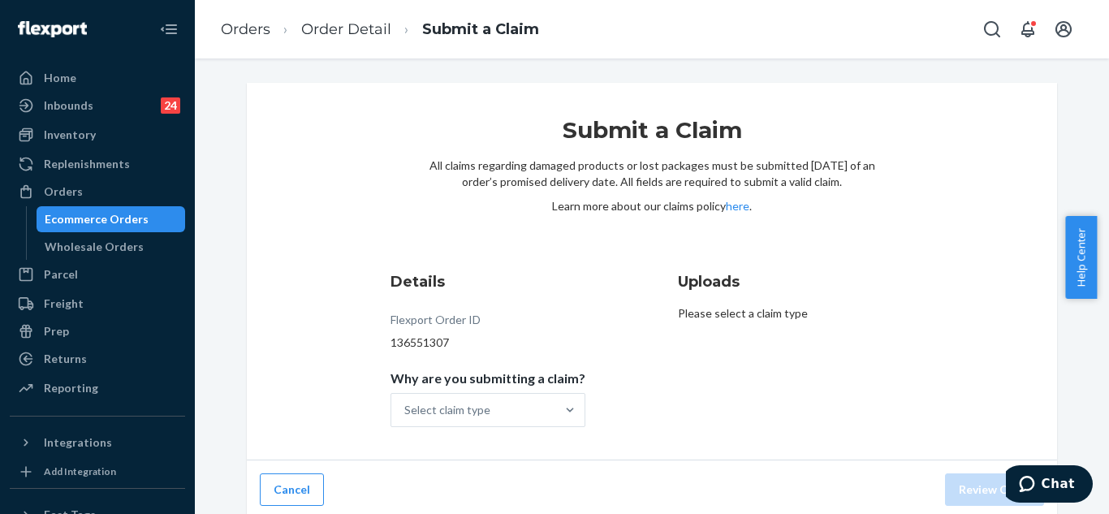
click at [612, 287] on div "Details Flexport Order ID 136551307 Why are you submitting a claim? Select clai…" at bounding box center [507, 348] width 235 height 175
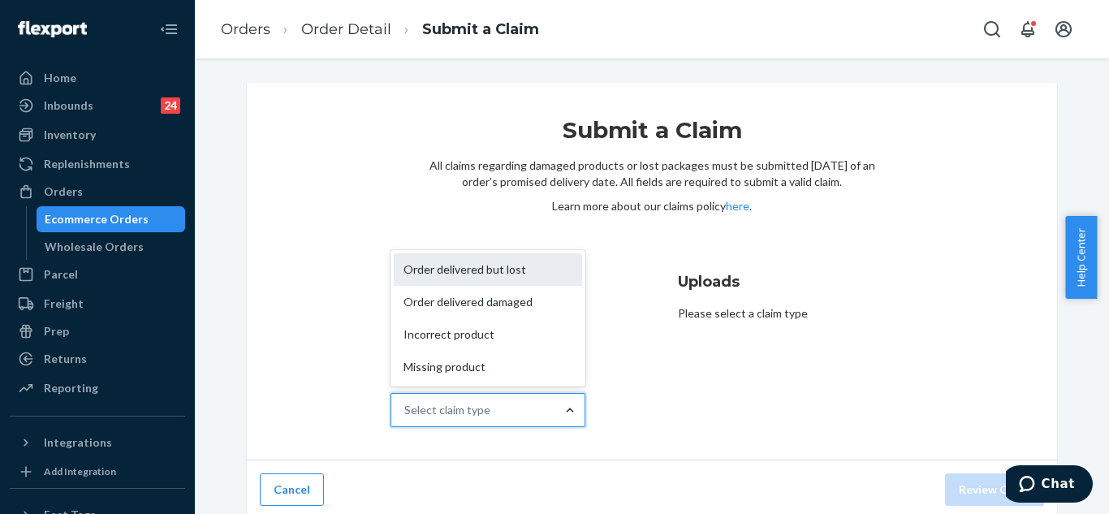
click at [527, 279] on div "Order delivered but lost" at bounding box center [488, 269] width 188 height 32
click at [406, 402] on input "Why are you submitting a claim? option Order delivered but lost focused, 1 of 4…" at bounding box center [405, 410] width 2 height 16
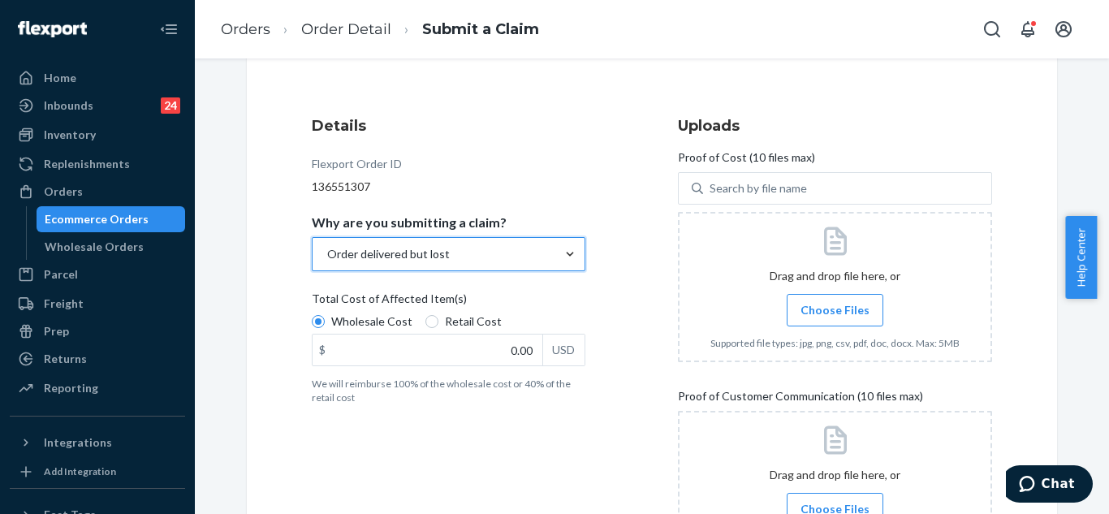
scroll to position [162, 0]
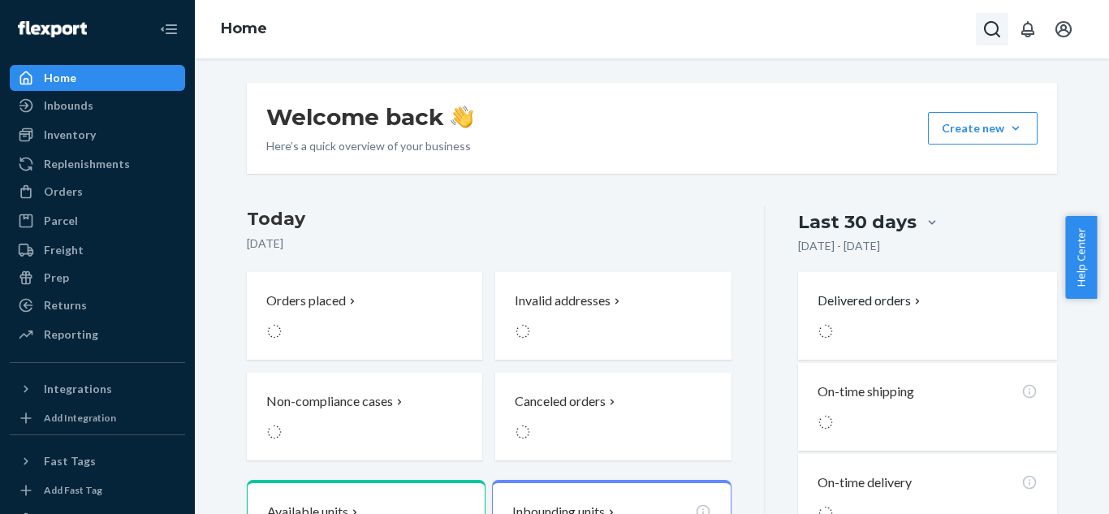
click at [992, 32] on icon "Open Search Box" at bounding box center [991, 28] width 19 height 19
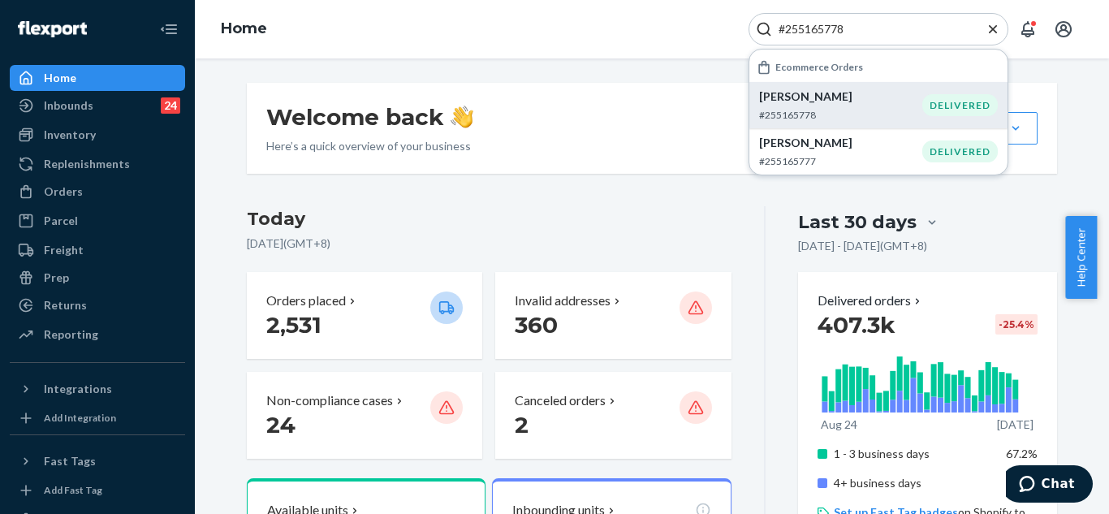
type input "#255165778"
click at [855, 109] on p "#255165778" at bounding box center [840, 115] width 163 height 14
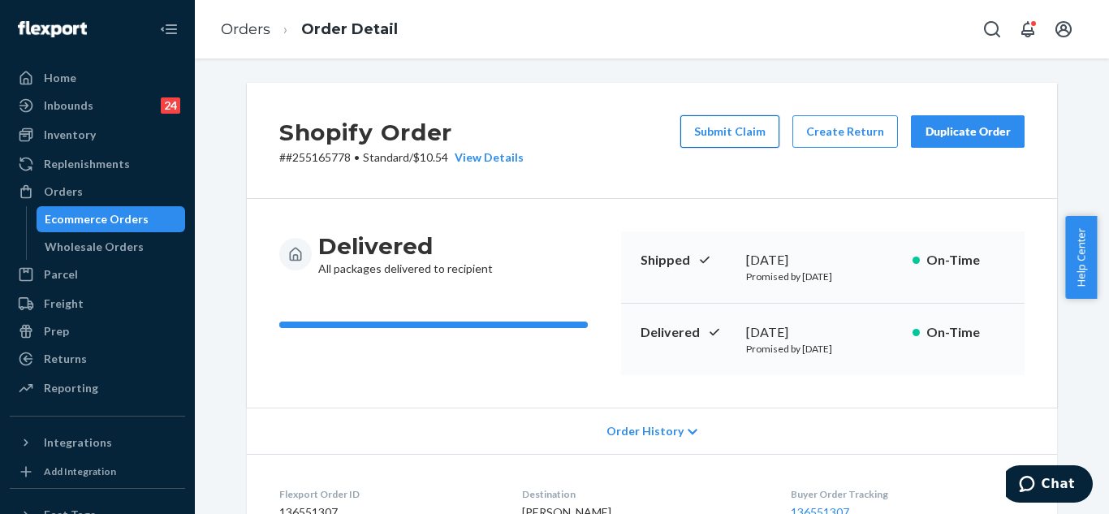
click at [723, 126] on button "Submit Claim" at bounding box center [729, 131] width 99 height 32
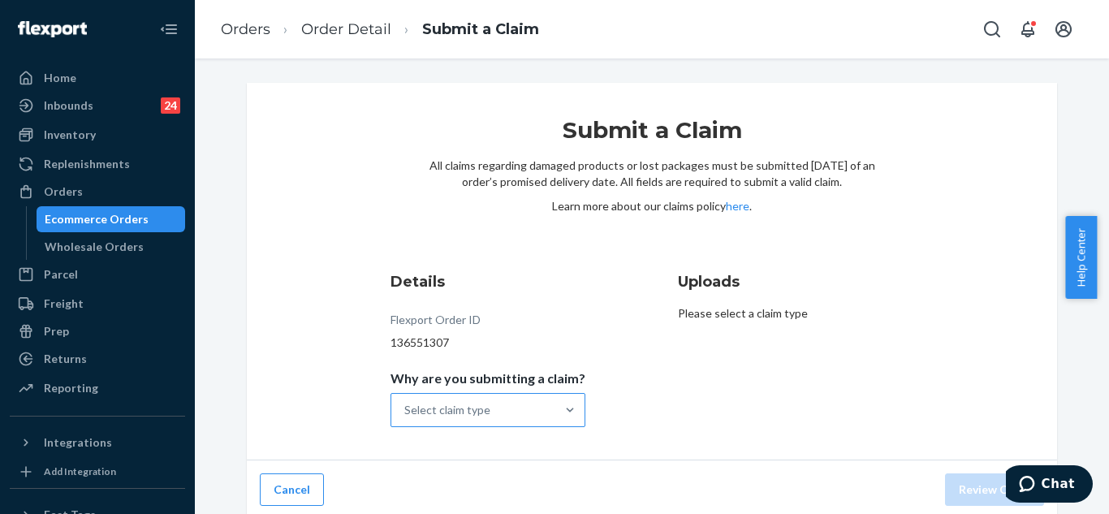
click at [544, 415] on div "Select claim type" at bounding box center [473, 410] width 164 height 32
click at [406, 415] on input "Why are you submitting a claim? Select claim type" at bounding box center [405, 410] width 2 height 16
click at [545, 415] on div "Select claim type" at bounding box center [473, 410] width 164 height 32
click at [406, 415] on input "Why are you submitting a claim? Select claim type" at bounding box center [405, 410] width 2 height 16
click at [555, 407] on div at bounding box center [569, 410] width 29 height 16
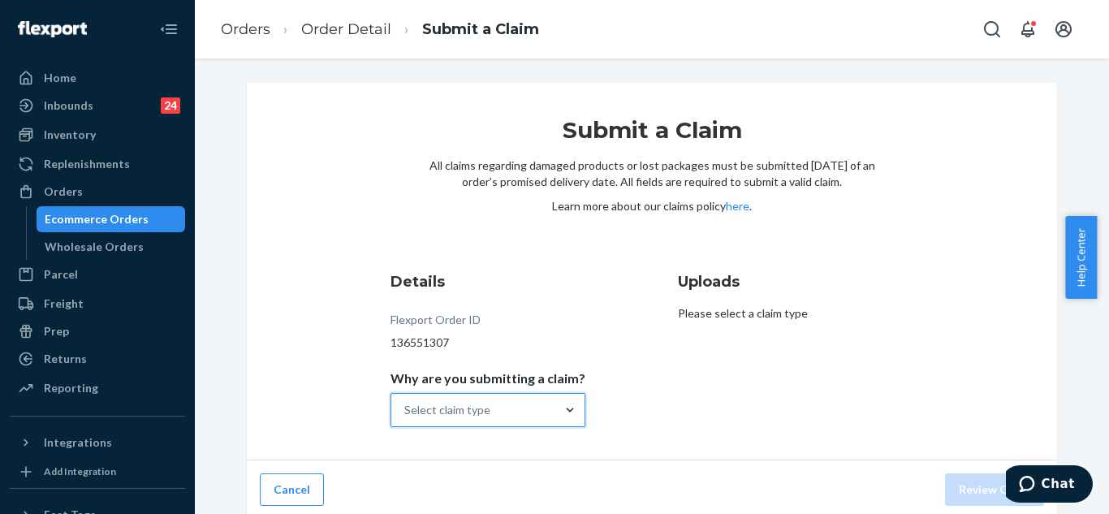
click at [406, 407] on input "Why are you submitting a claim? 0 results available. Select is focused ,type to…" at bounding box center [405, 410] width 2 height 16
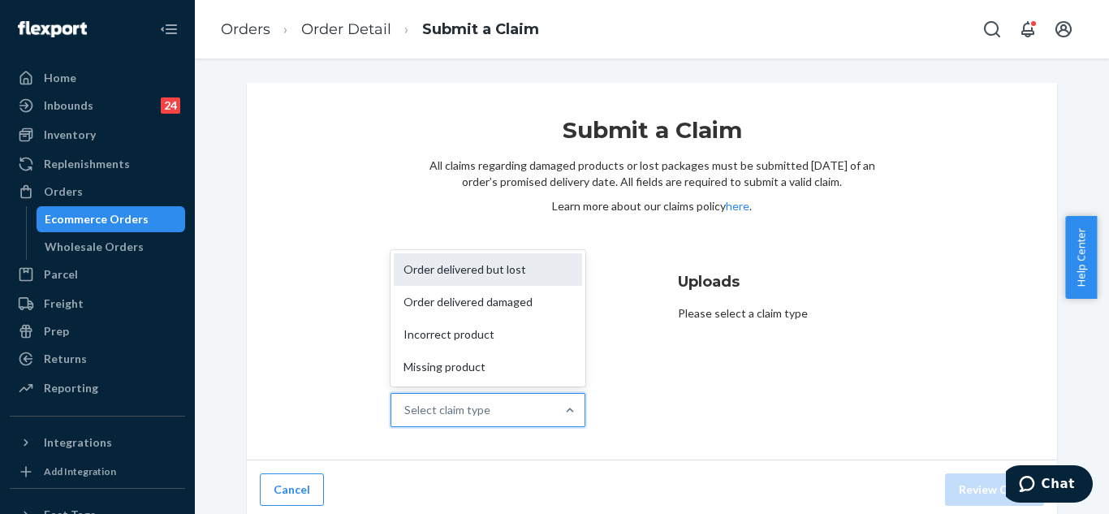
click at [521, 270] on div "Order delivered but lost" at bounding box center [488, 269] width 188 height 32
click at [406, 402] on input "Why are you submitting a claim? option Order delivered but lost focused, 0 of 4…" at bounding box center [405, 410] width 2 height 16
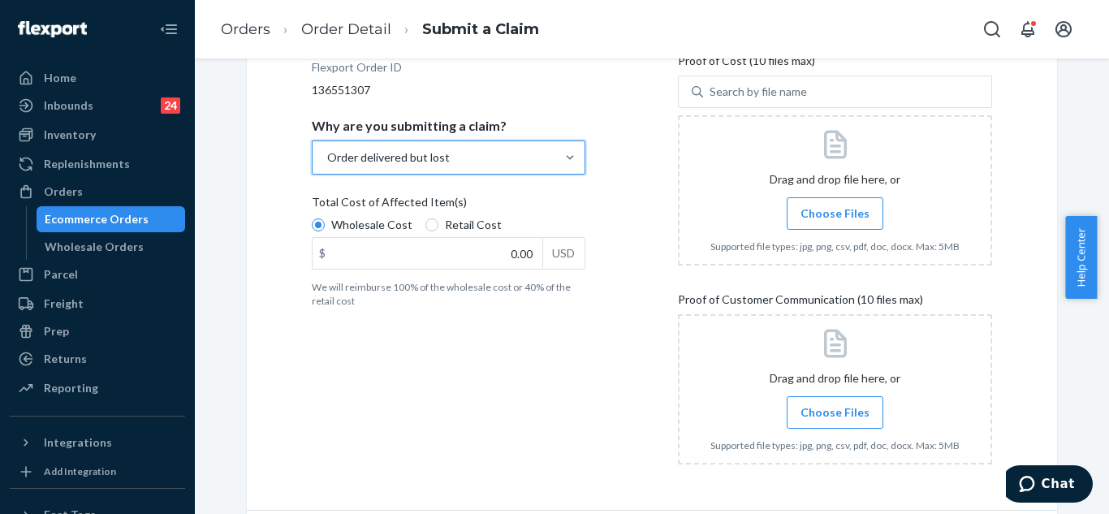
scroll to position [308, 0]
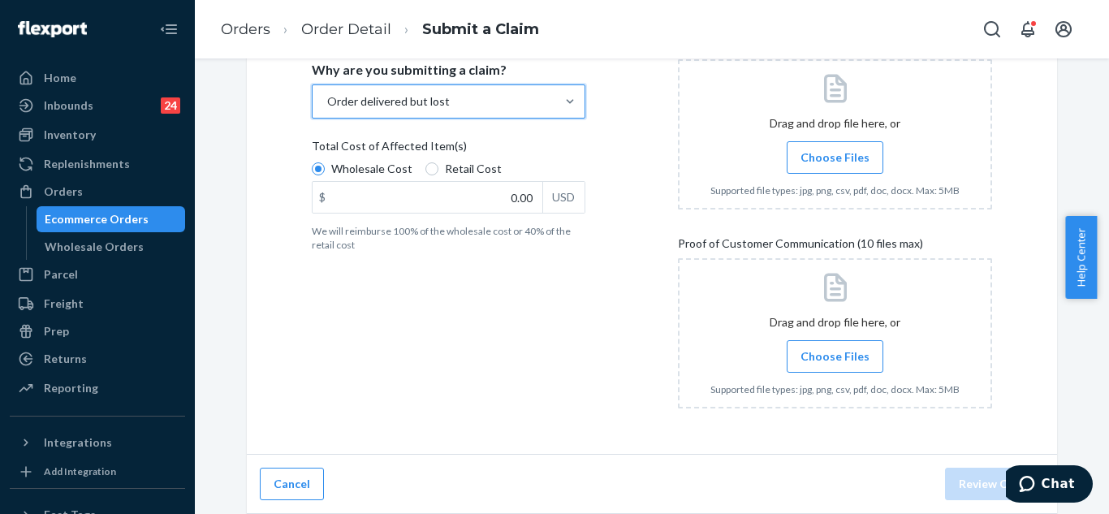
click at [803, 358] on span "Choose Files" at bounding box center [834, 356] width 69 height 16
click at [834, 358] on input "Choose Files" at bounding box center [834, 356] width 1 height 18
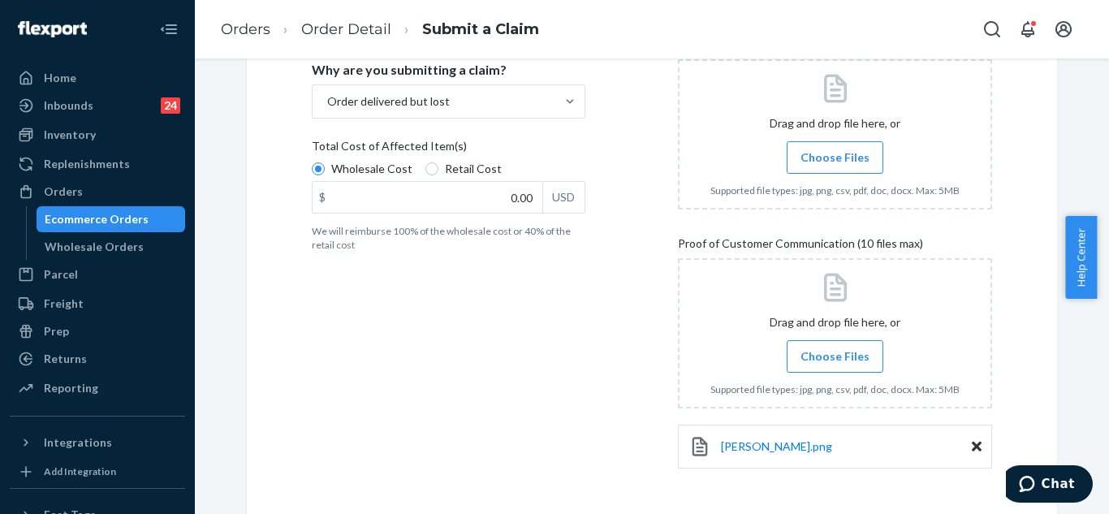
click at [849, 360] on span "Choose Files" at bounding box center [834, 356] width 69 height 16
click at [835, 360] on input "Choose Files" at bounding box center [834, 356] width 1 height 18
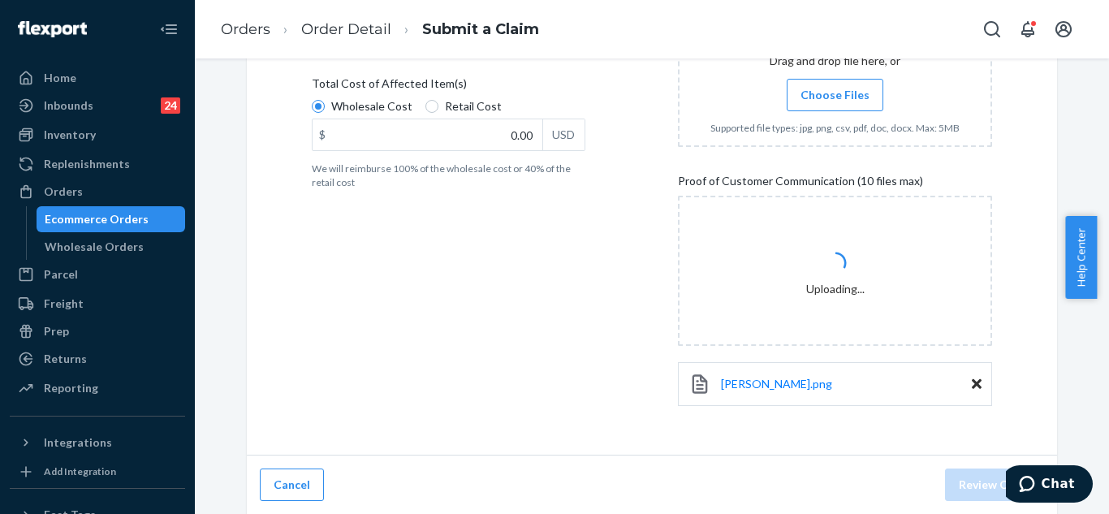
scroll to position [372, 0]
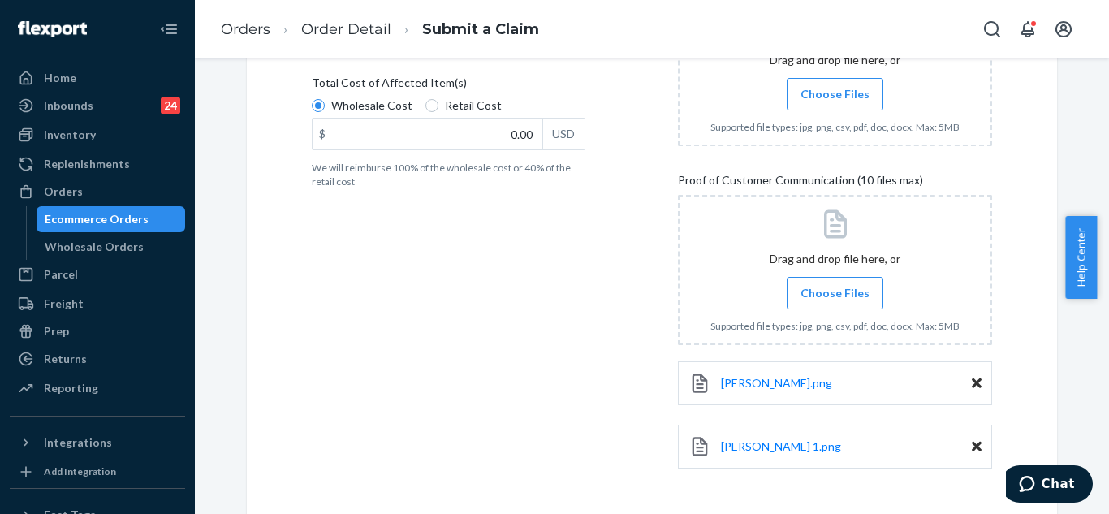
click at [829, 274] on div at bounding box center [835, 270] width 314 height 150
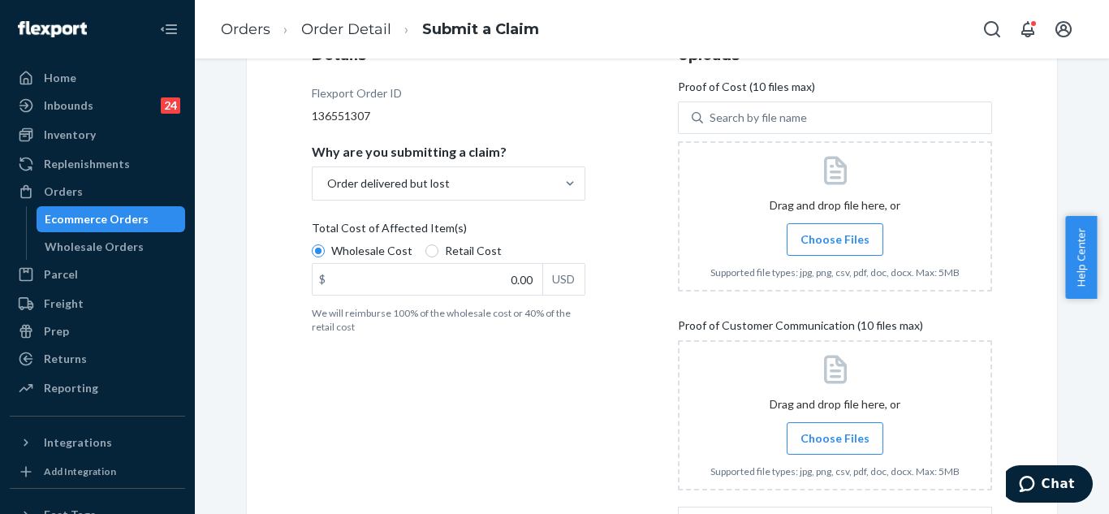
scroll to position [192, 0]
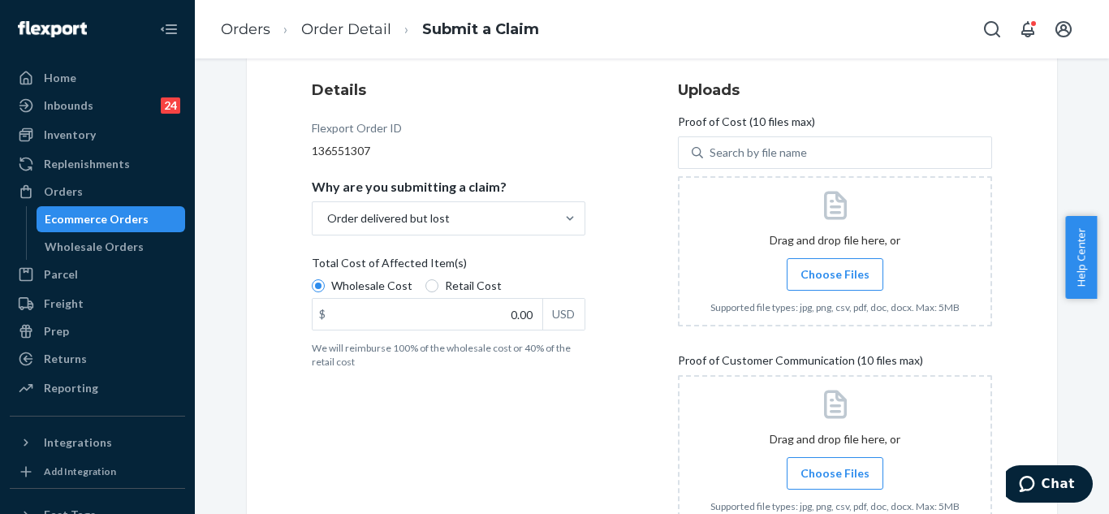
click at [849, 269] on span "Choose Files" at bounding box center [834, 274] width 69 height 16
click at [835, 269] on input "Choose Files" at bounding box center [834, 274] width 1 height 18
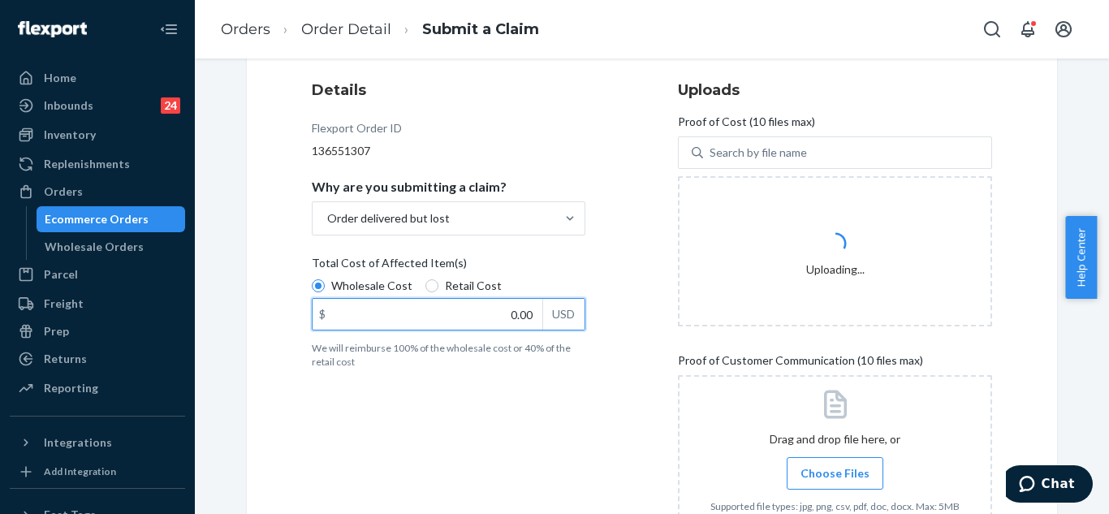
click at [465, 317] on input "0.00" at bounding box center [427, 314] width 230 height 31
type input "79.00"
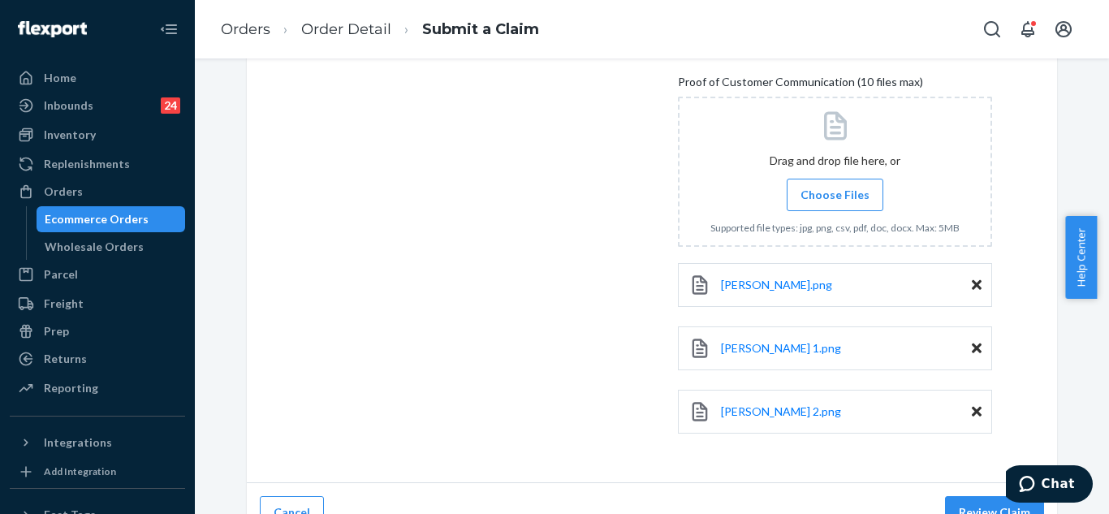
scroll to position [588, 0]
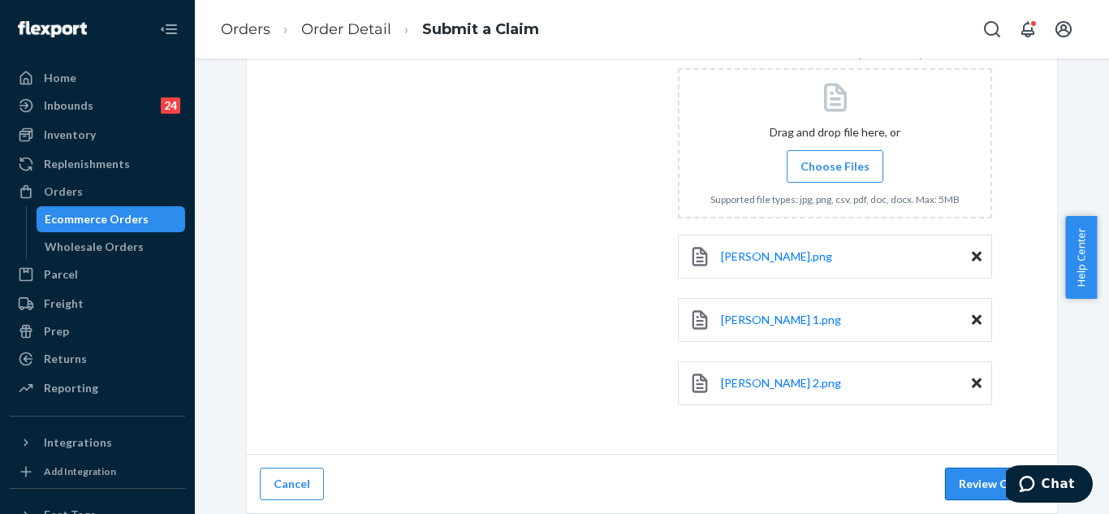
click at [976, 479] on button "Review Claim" at bounding box center [994, 483] width 99 height 32
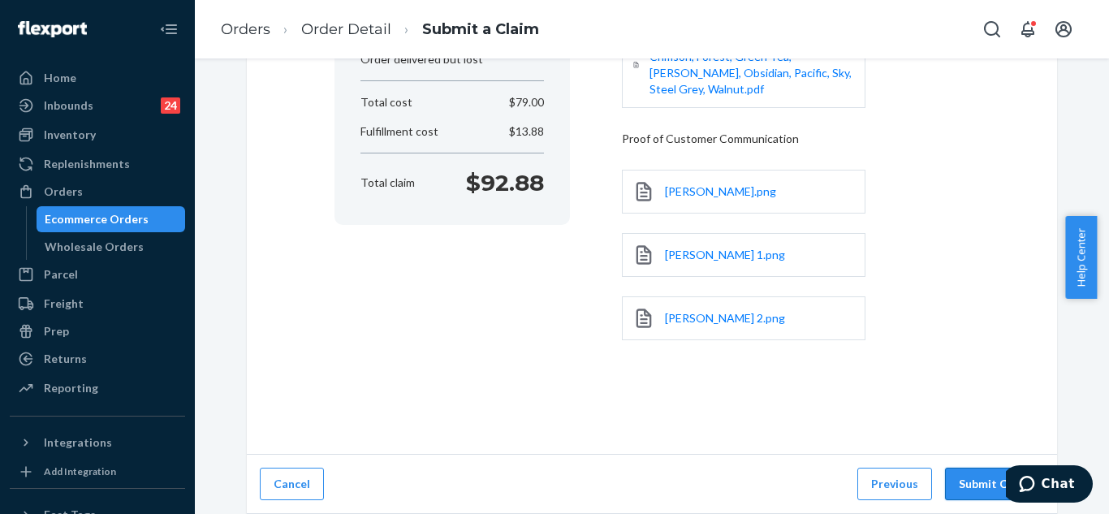
click at [976, 470] on button "Submit Claim" at bounding box center [994, 483] width 99 height 32
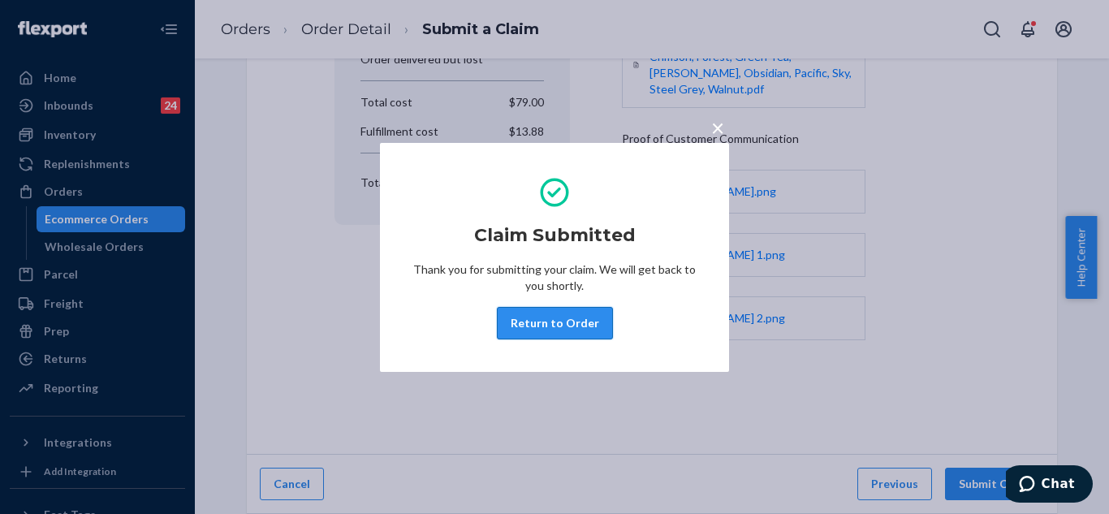
click at [579, 323] on button "Return to Order" at bounding box center [555, 323] width 116 height 32
